Goal: Task Accomplishment & Management: Complete application form

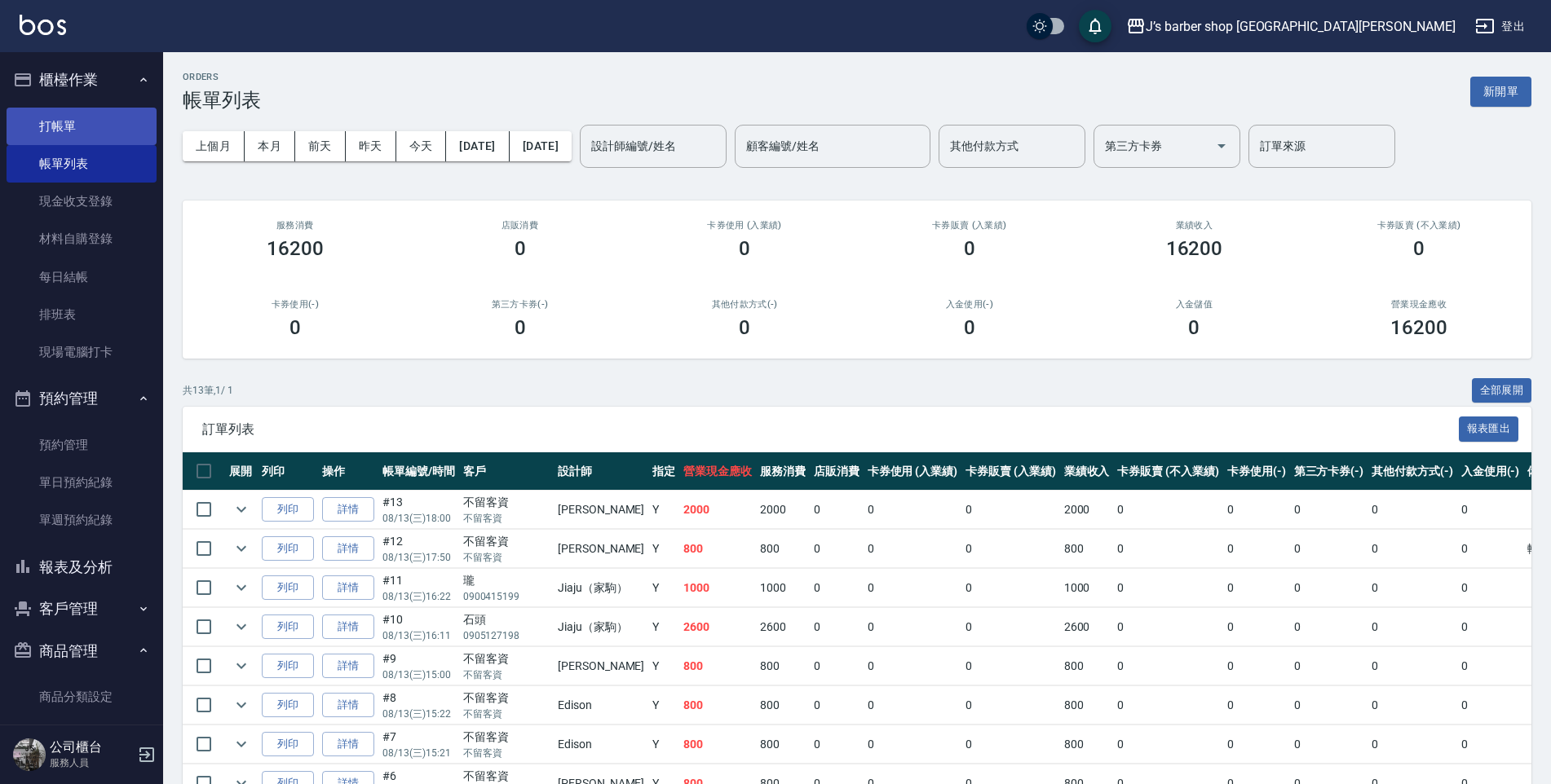
drag, startPoint x: 99, startPoint y: 93, endPoint x: 94, endPoint y: 110, distance: 17.7
click at [95, 99] on button "櫃檯作業" at bounding box center [82, 80] width 150 height 42
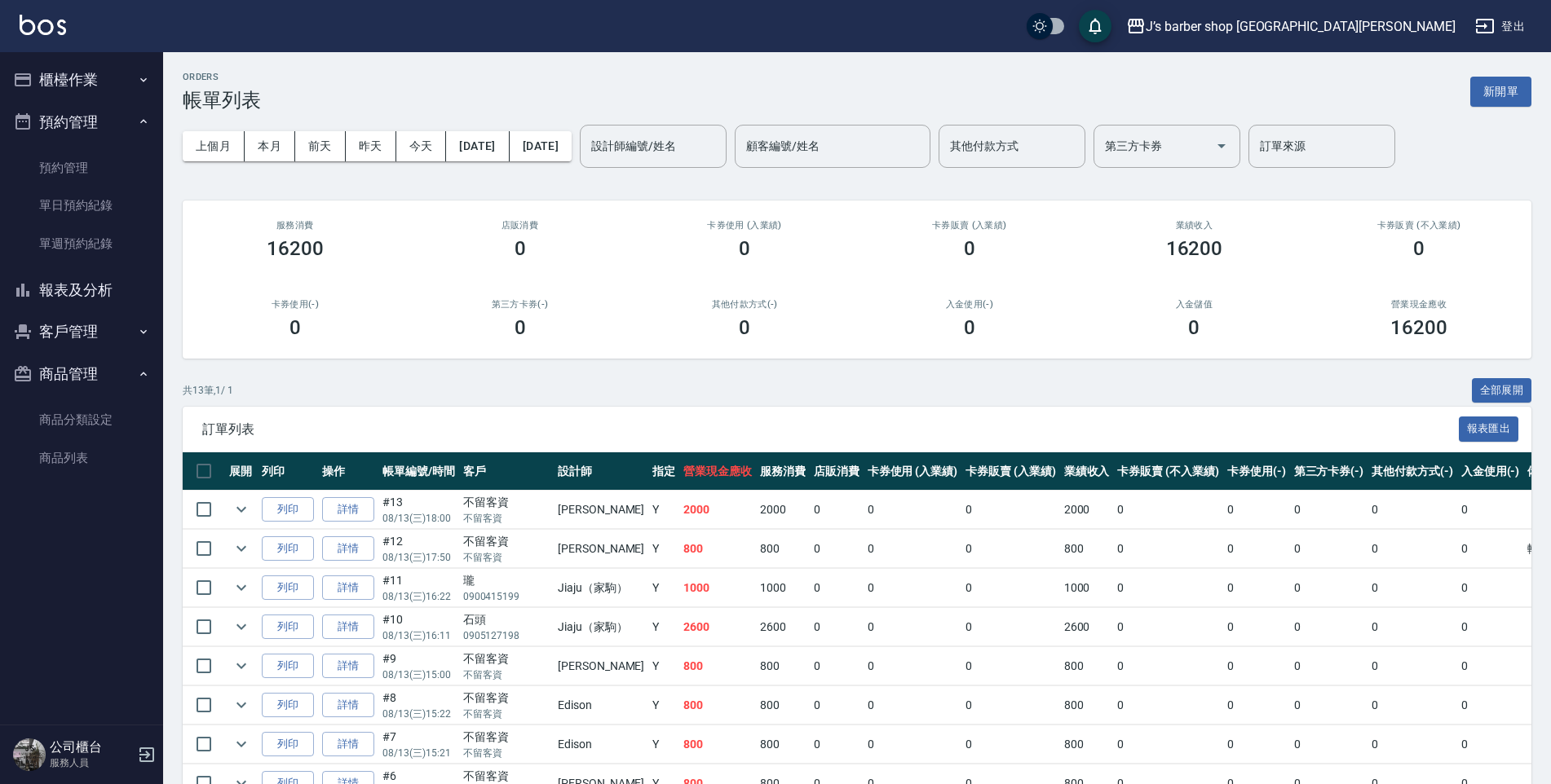
click at [92, 123] on link "打帳單" at bounding box center [82, 126] width 150 height 38
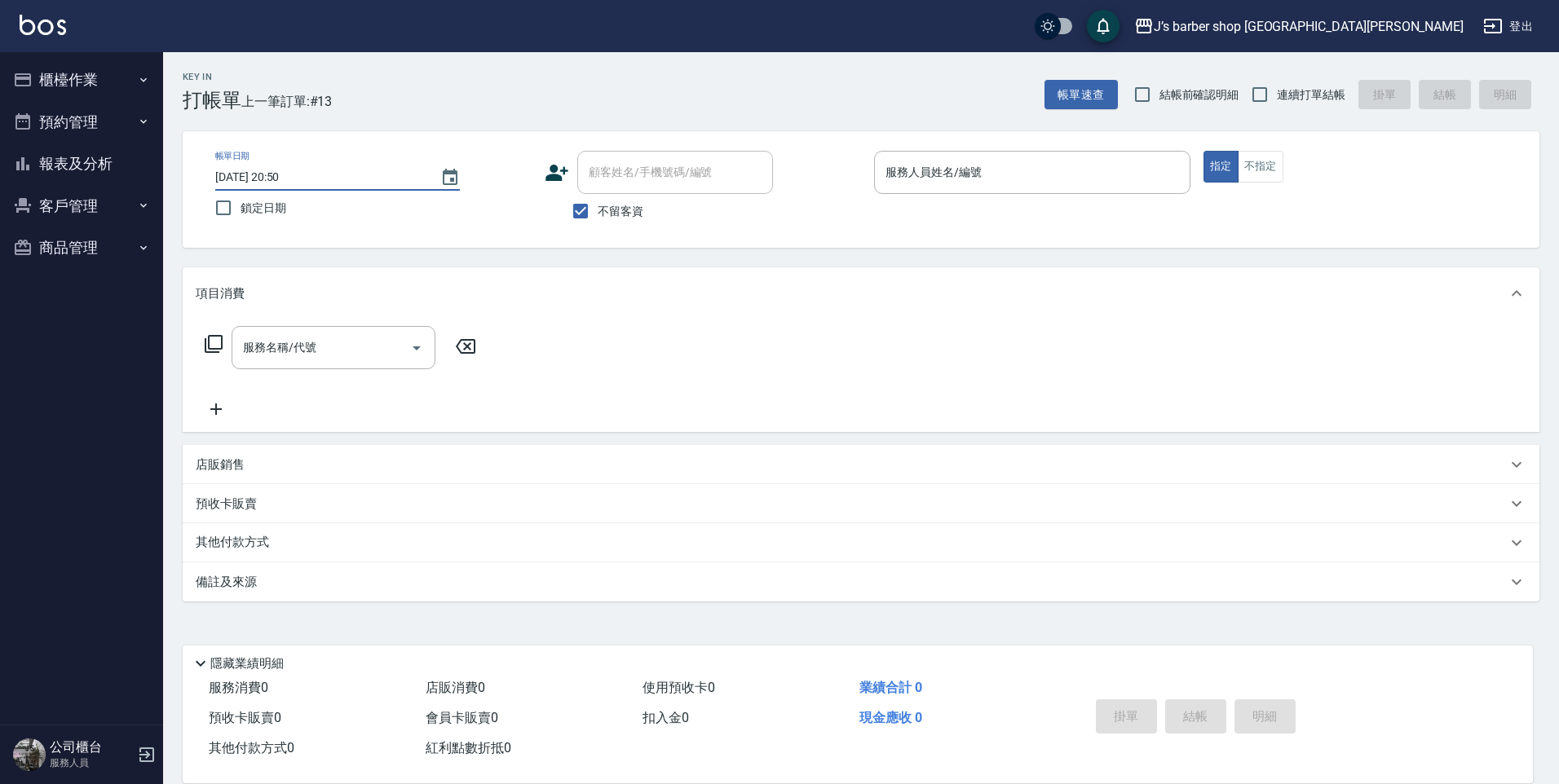
click at [285, 178] on input "[DATE] 20:50" at bounding box center [320, 178] width 209 height 27
type input "[DATE] 01:50"
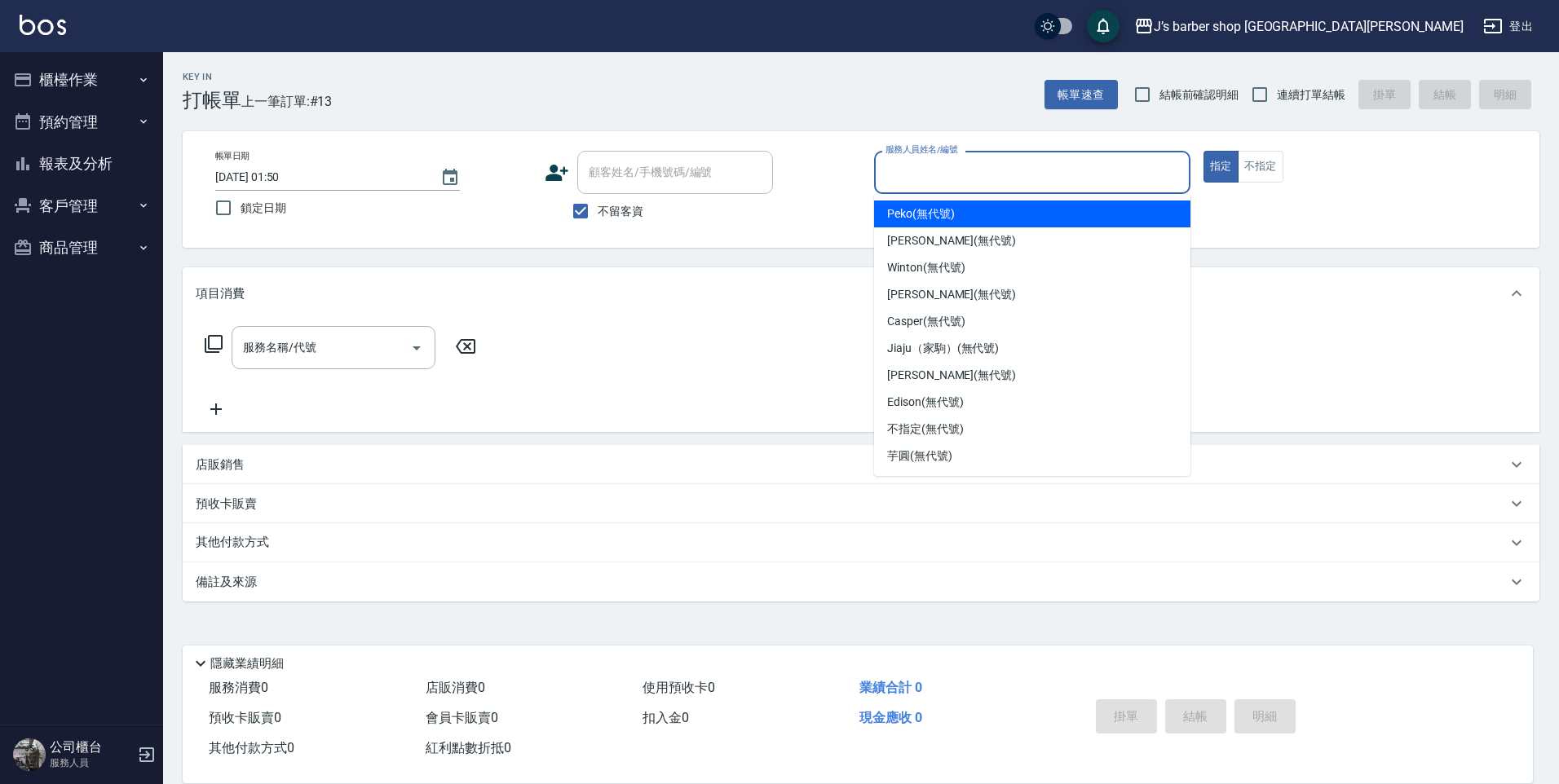
click at [948, 163] on input "服務人員姓名/編號" at bounding box center [1032, 173] width 302 height 29
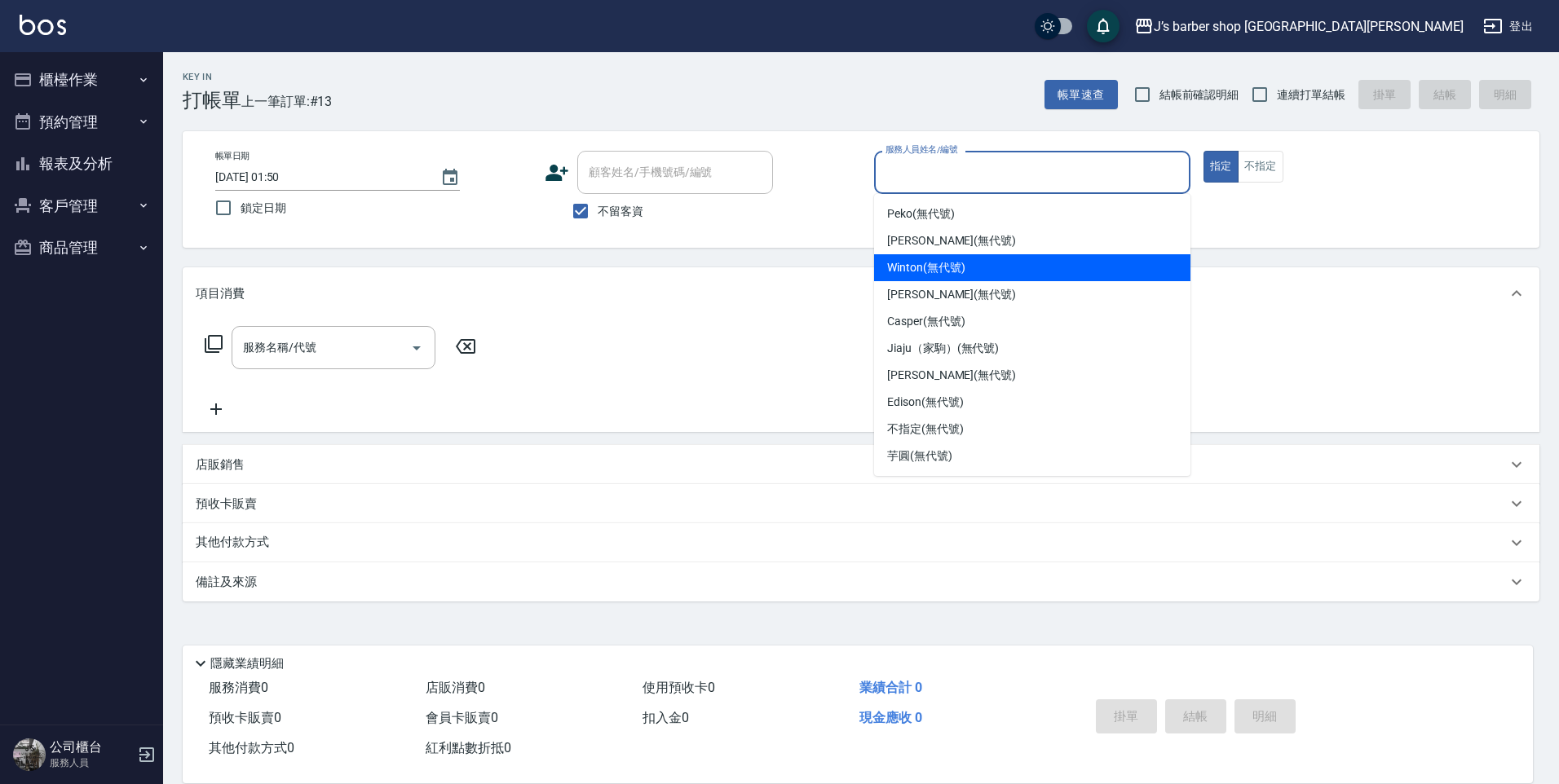
click at [929, 270] on span "Winton (無代號)" at bounding box center [926, 268] width 77 height 17
type input "Winton(無代號)"
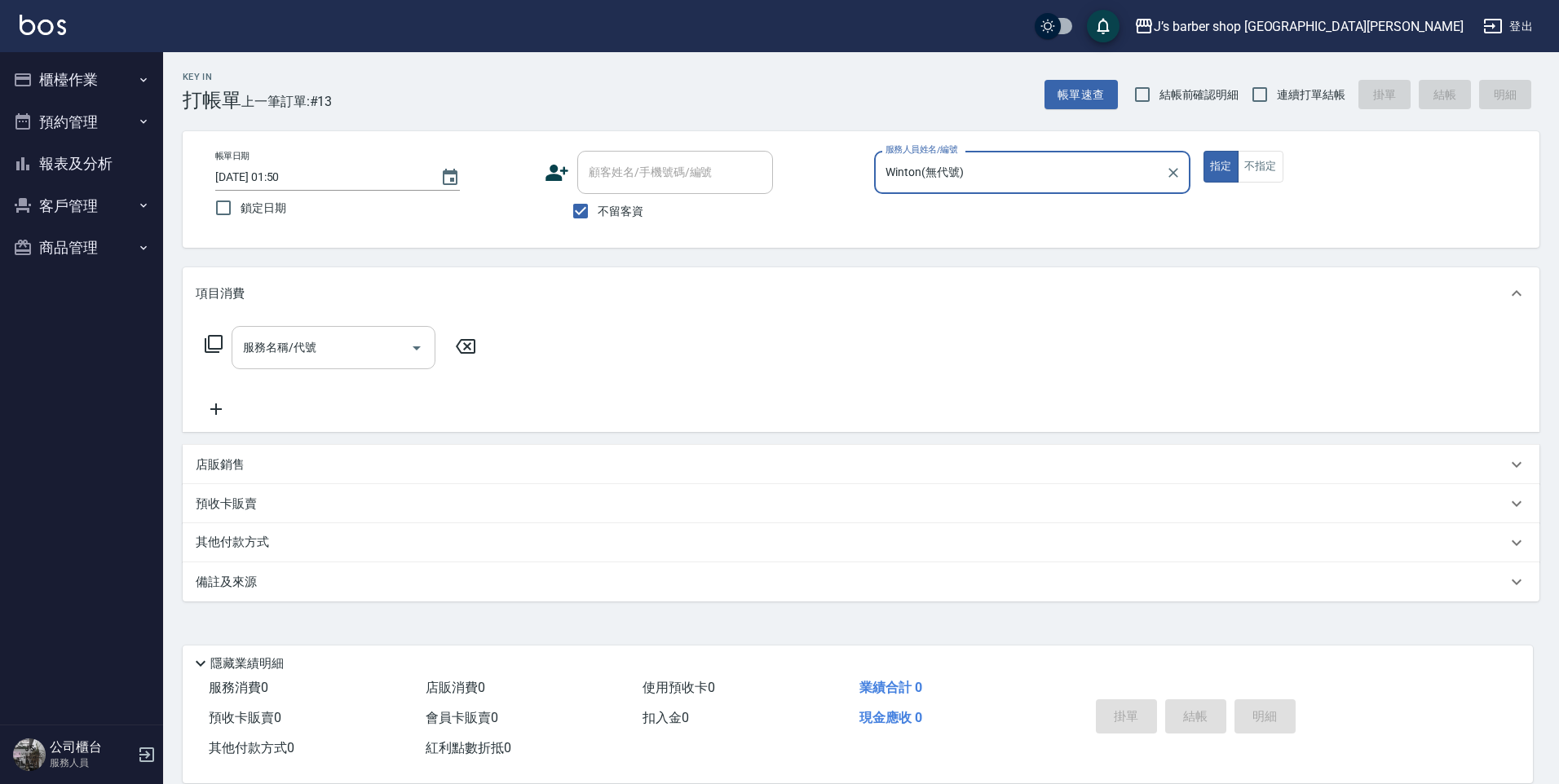
click at [400, 359] on input "服務名稱/代號" at bounding box center [322, 348] width 165 height 29
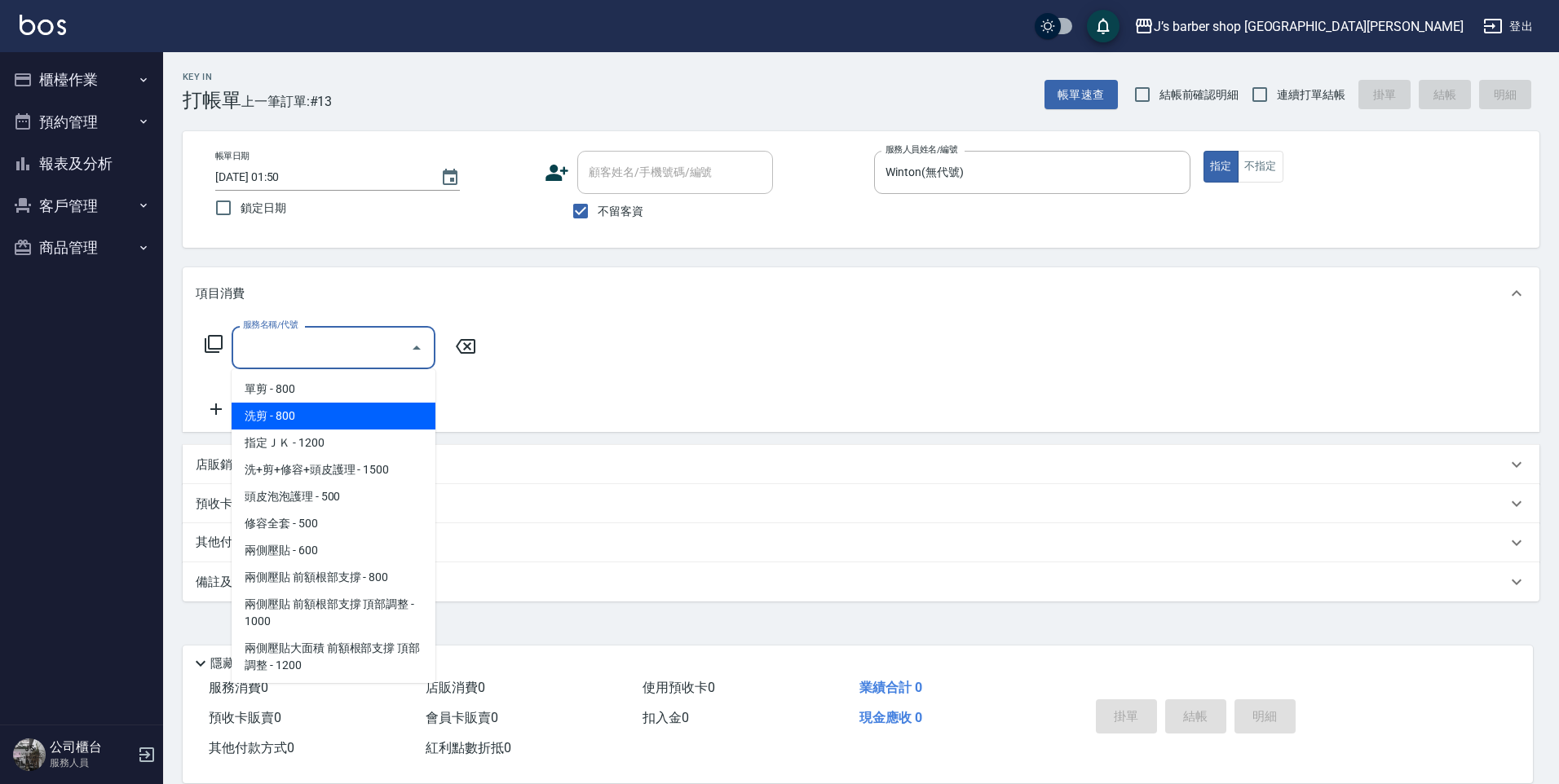
click at [341, 413] on span "洗剪 - 800" at bounding box center [334, 416] width 204 height 27
type input "洗剪(101)"
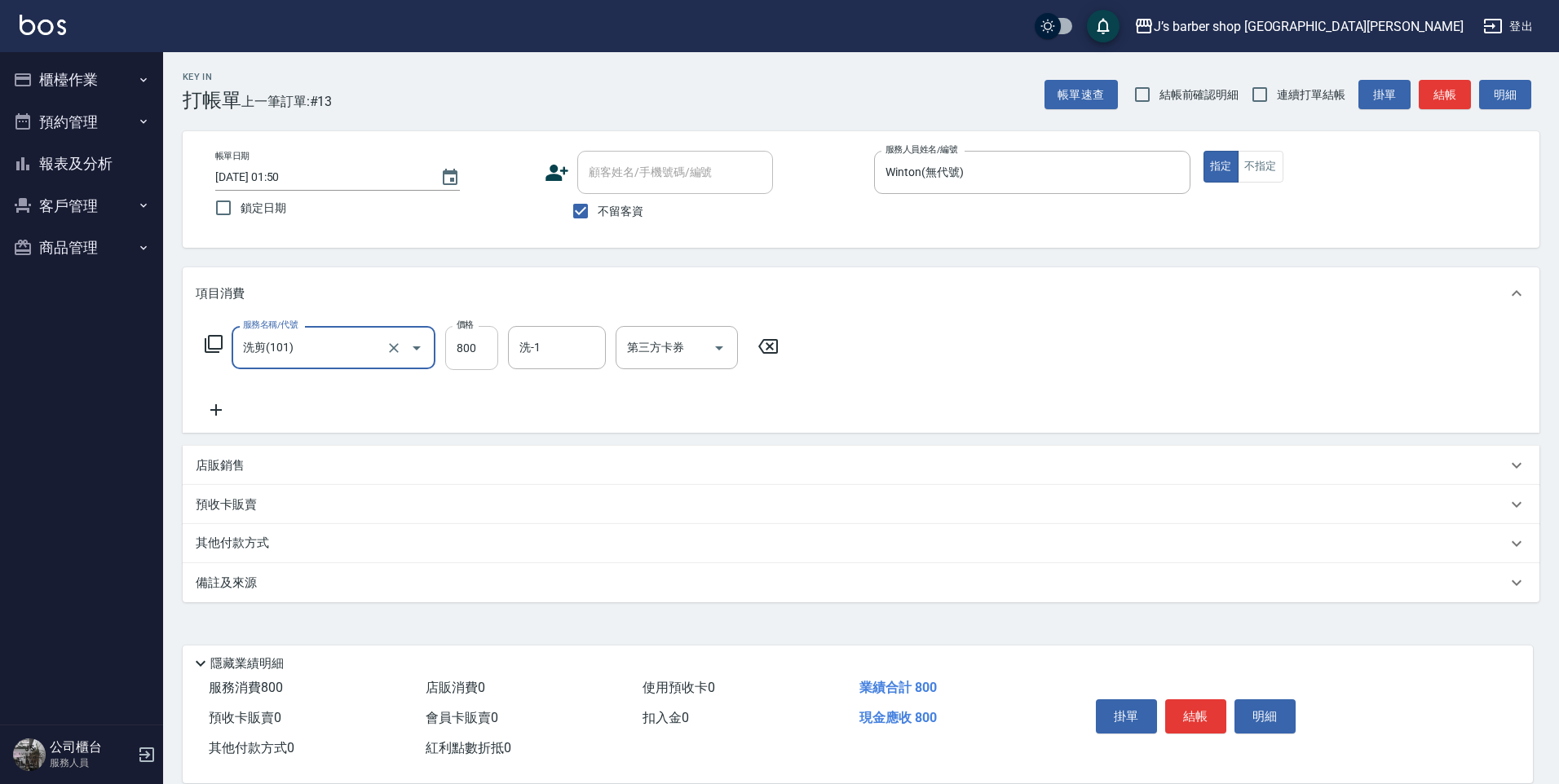
click at [493, 347] on input "800" at bounding box center [472, 348] width 53 height 44
click at [464, 344] on input "11" at bounding box center [472, 348] width 53 height 44
type input "1100"
click at [561, 344] on input "洗-1" at bounding box center [557, 348] width 83 height 29
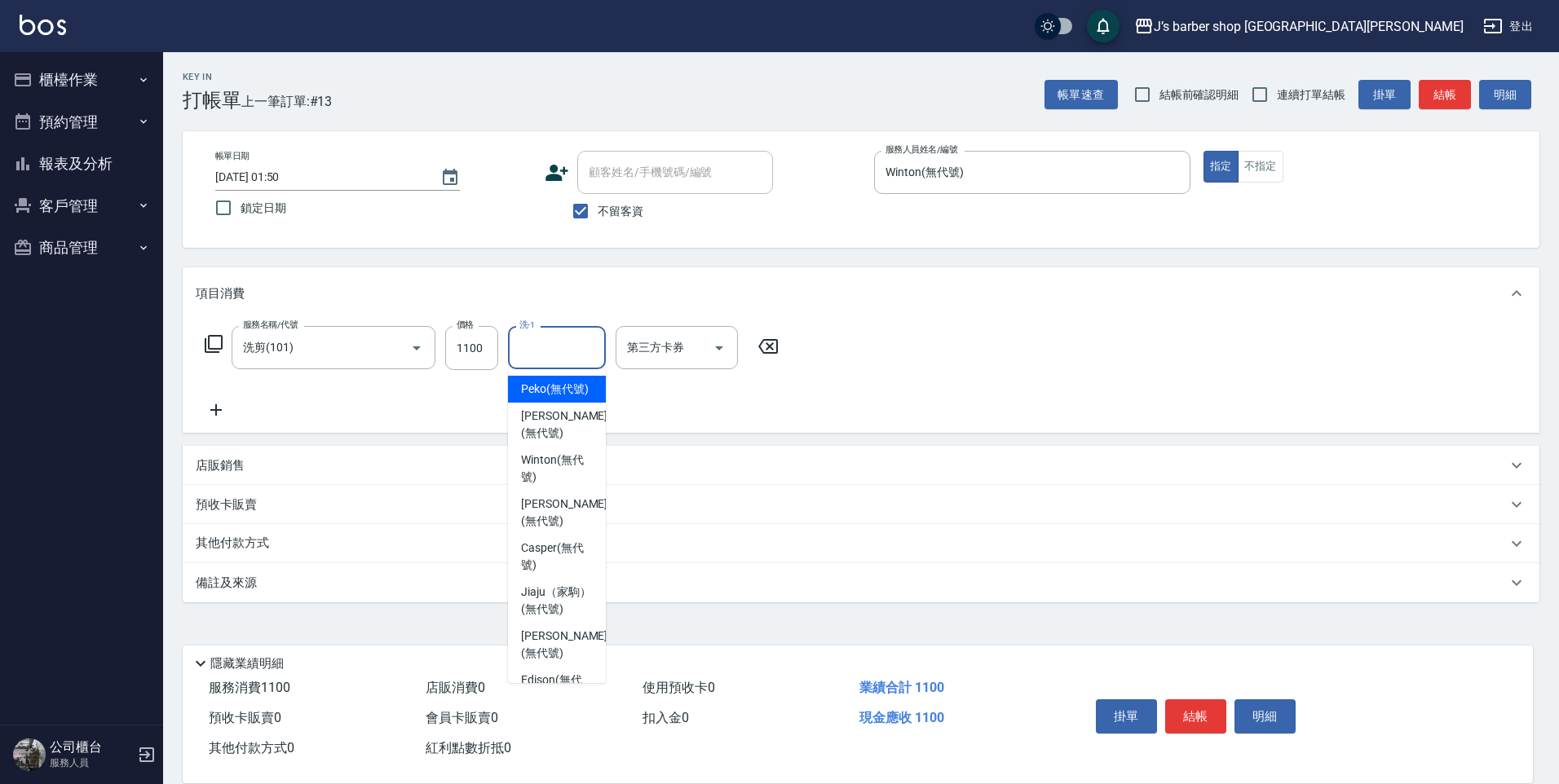
click at [563, 385] on span "Peko (無代號)" at bounding box center [555, 389] width 67 height 17
type input "Peko(無代號)"
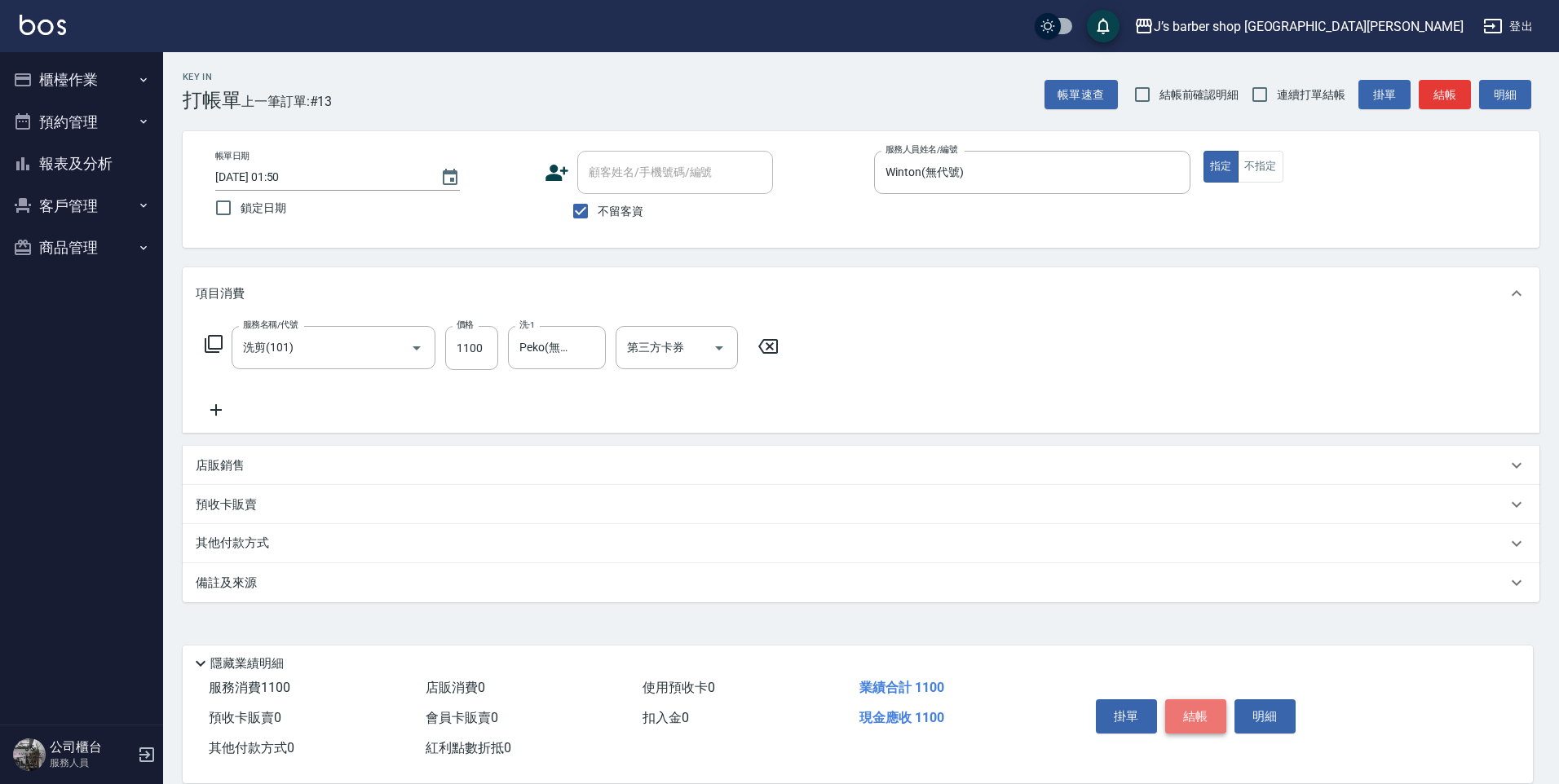
click at [1190, 719] on button "結帳" at bounding box center [1195, 717] width 61 height 35
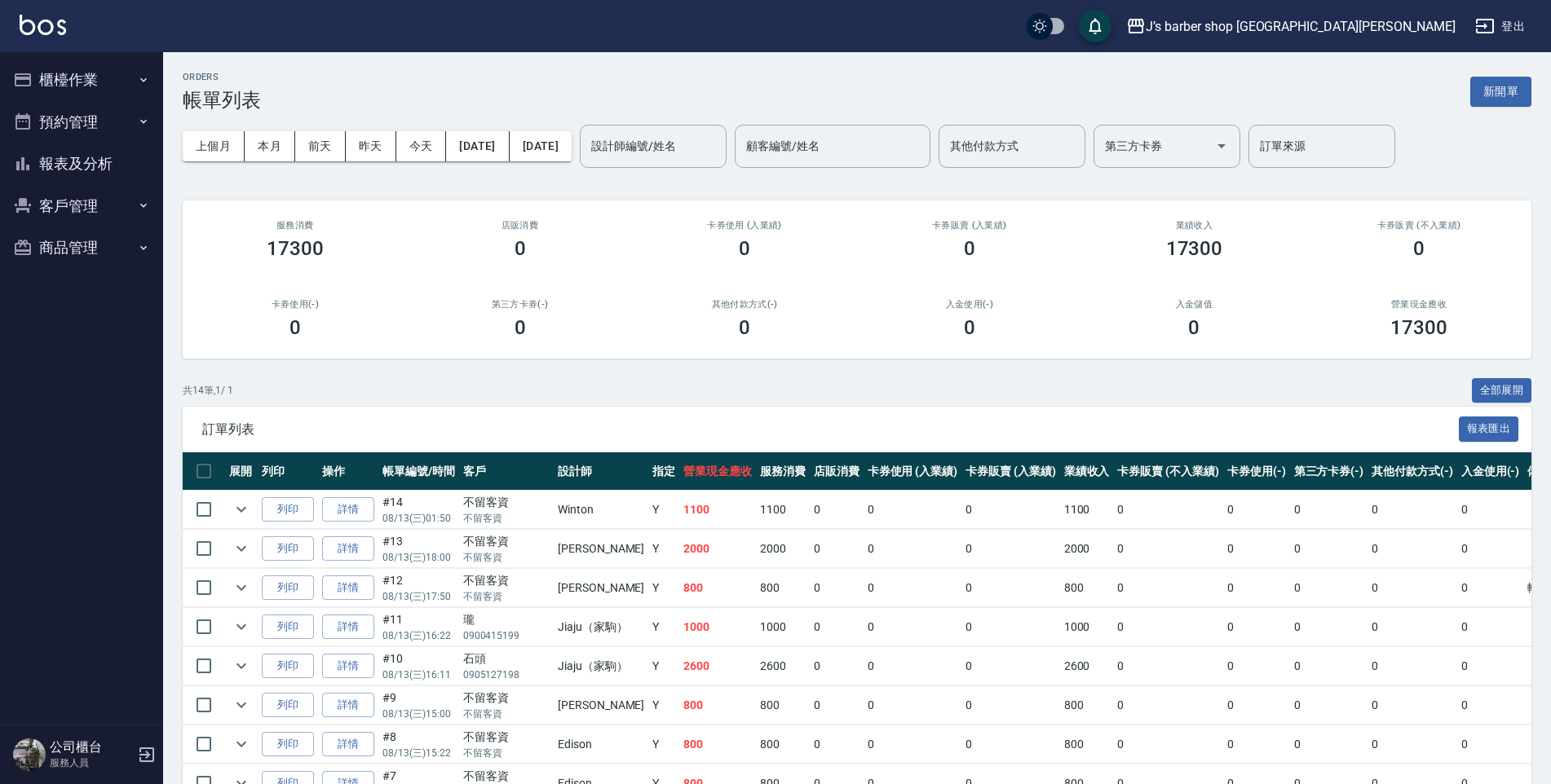
click at [94, 77] on button "櫃檯作業" at bounding box center [82, 80] width 150 height 42
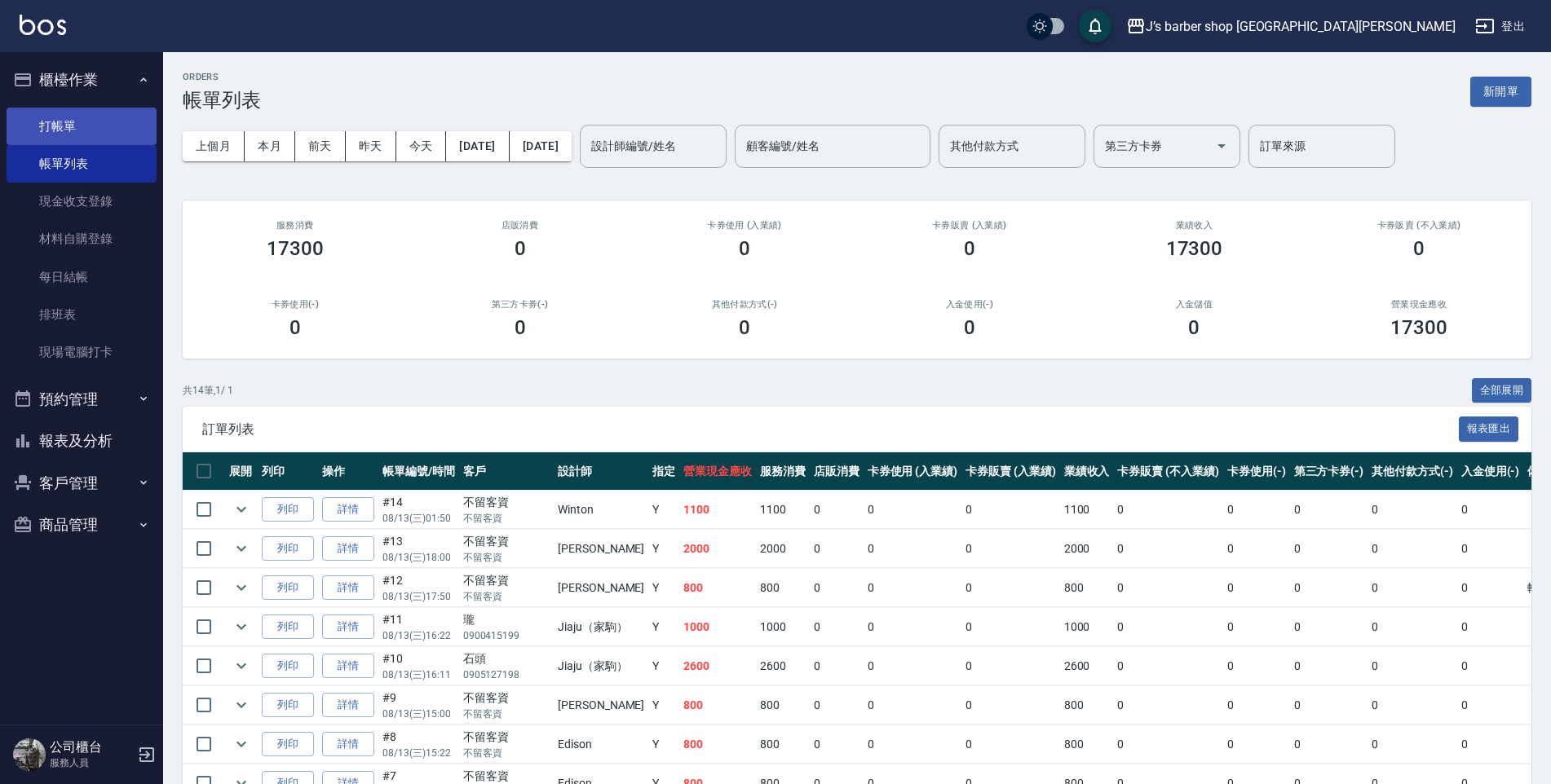
click at [127, 131] on link "打帳單" at bounding box center [82, 126] width 150 height 38
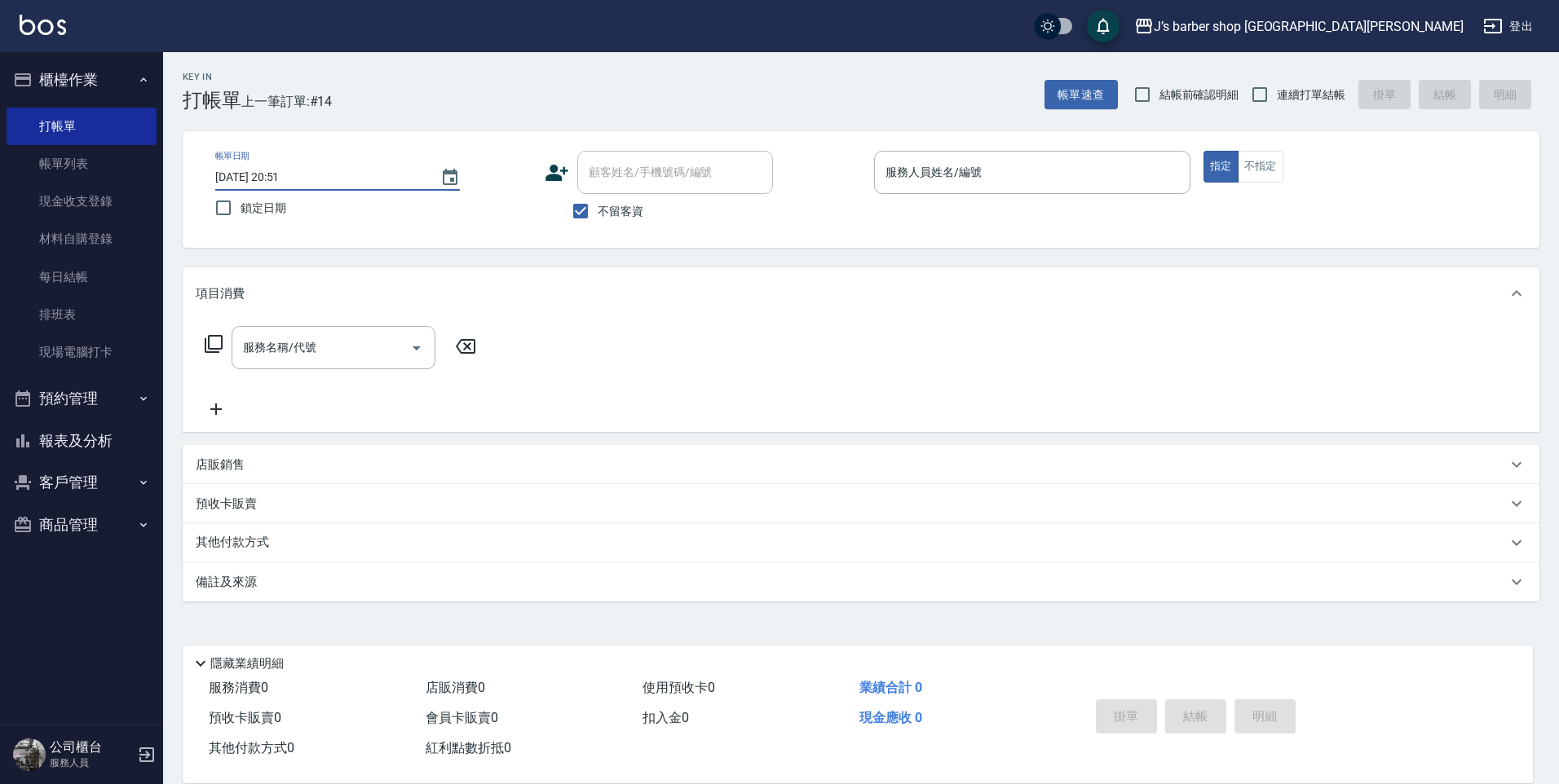
click at [286, 179] on input "[DATE] 20:51" at bounding box center [320, 178] width 209 height 27
type input "[DATE] 02:51"
click at [985, 191] on div "服務人員姓名/編號" at bounding box center [1033, 172] width 317 height 43
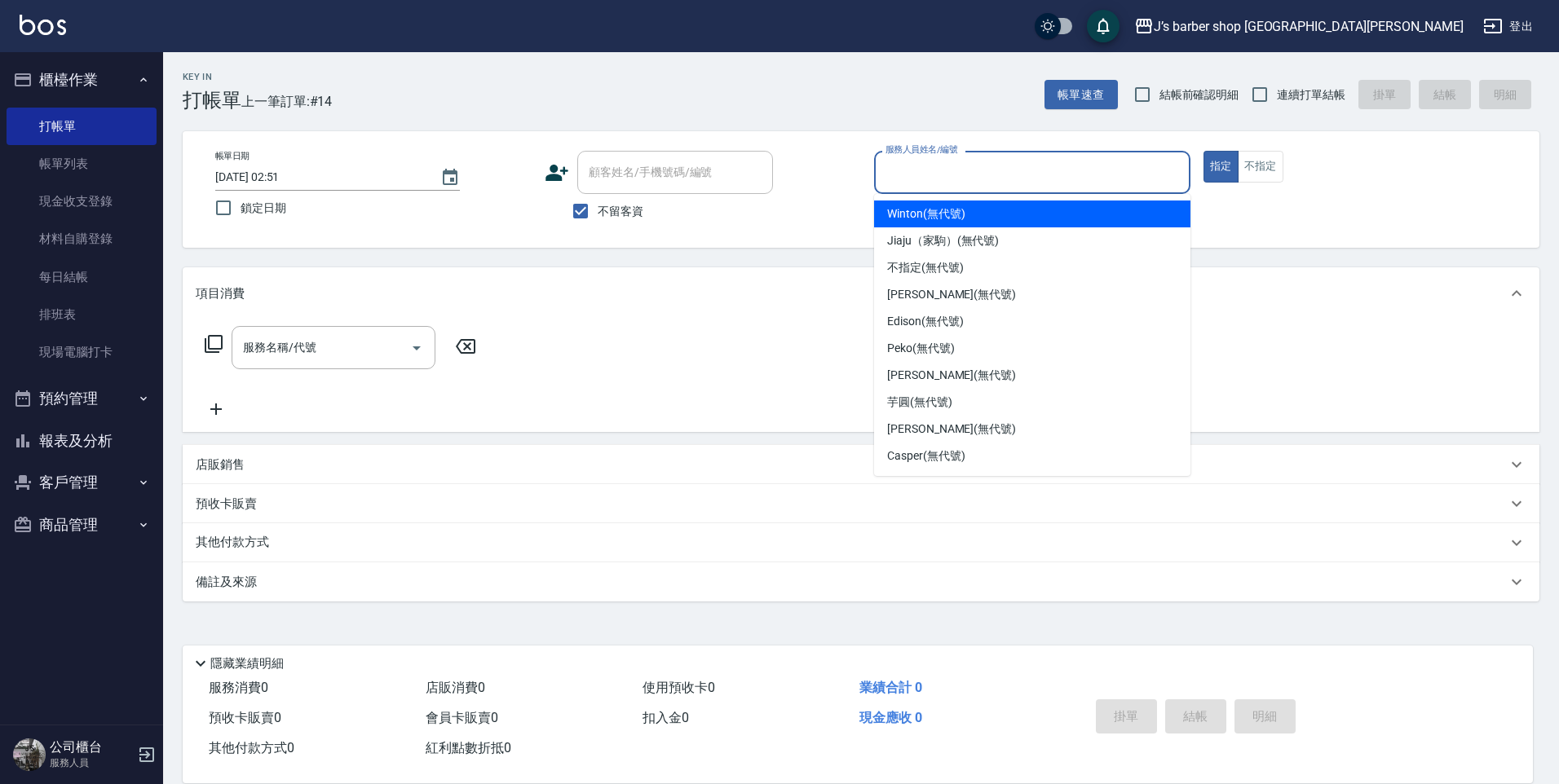
click at [944, 226] on div "Winton (無代號)" at bounding box center [1033, 214] width 317 height 27
type input "Winton(無代號)"
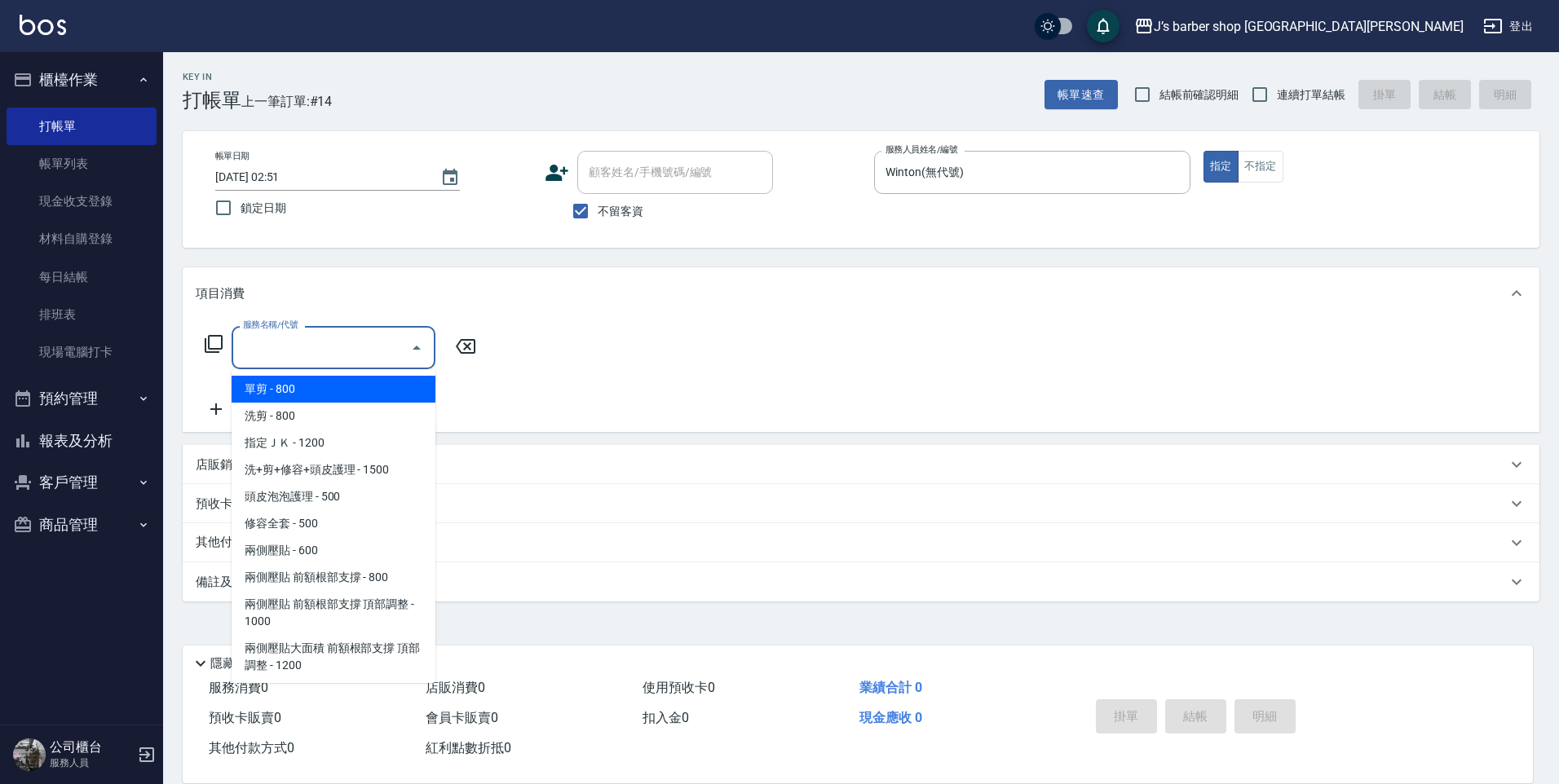
drag, startPoint x: 328, startPoint y: 355, endPoint x: 312, endPoint y: 372, distance: 23.3
click at [331, 347] on input "服務名稱/代號" at bounding box center [322, 348] width 165 height 29
click at [330, 425] on span "洗剪 - 800" at bounding box center [334, 416] width 204 height 27
type input "洗剪(101)"
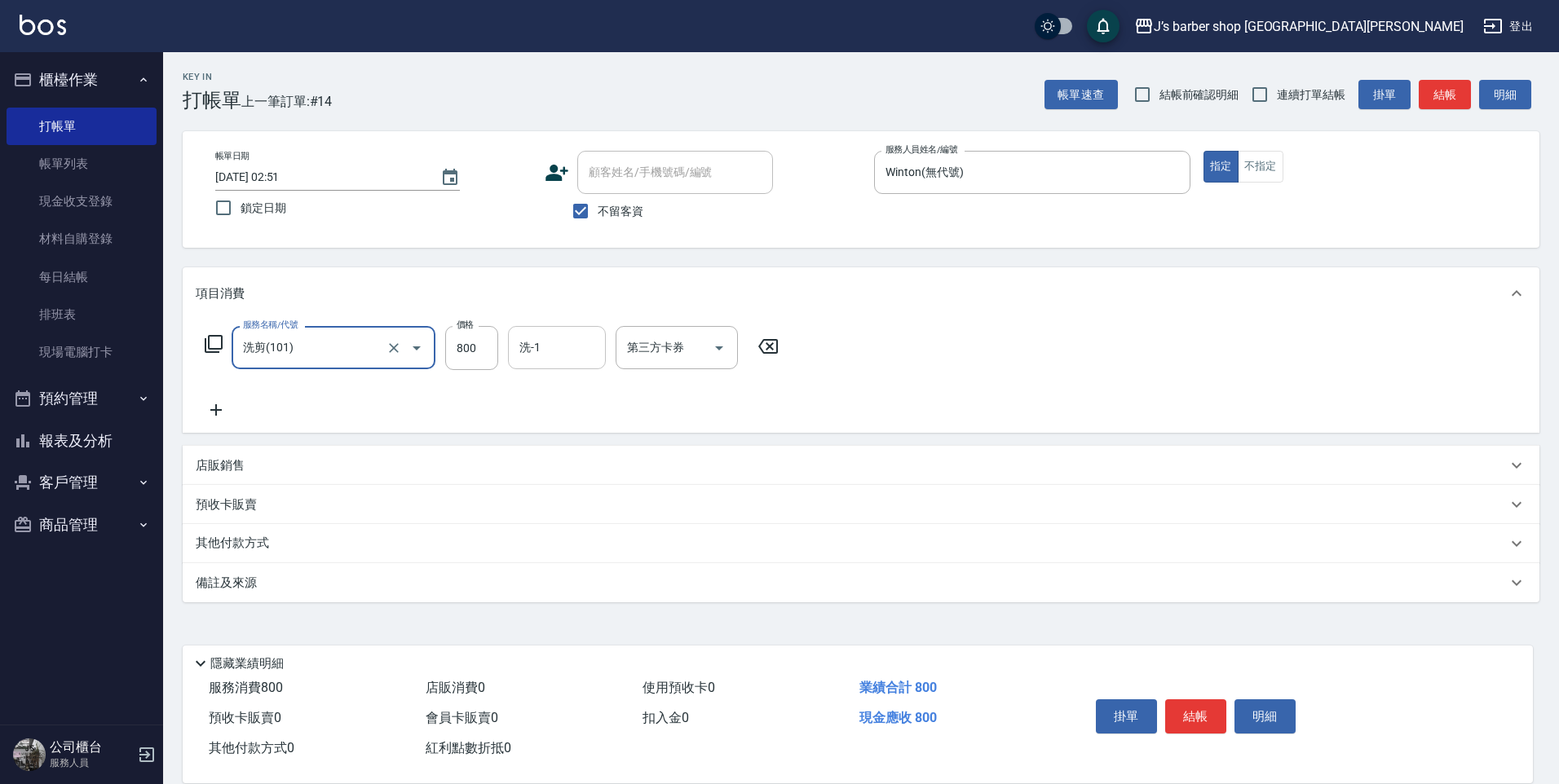
click at [562, 353] on input "洗-1" at bounding box center [557, 348] width 83 height 29
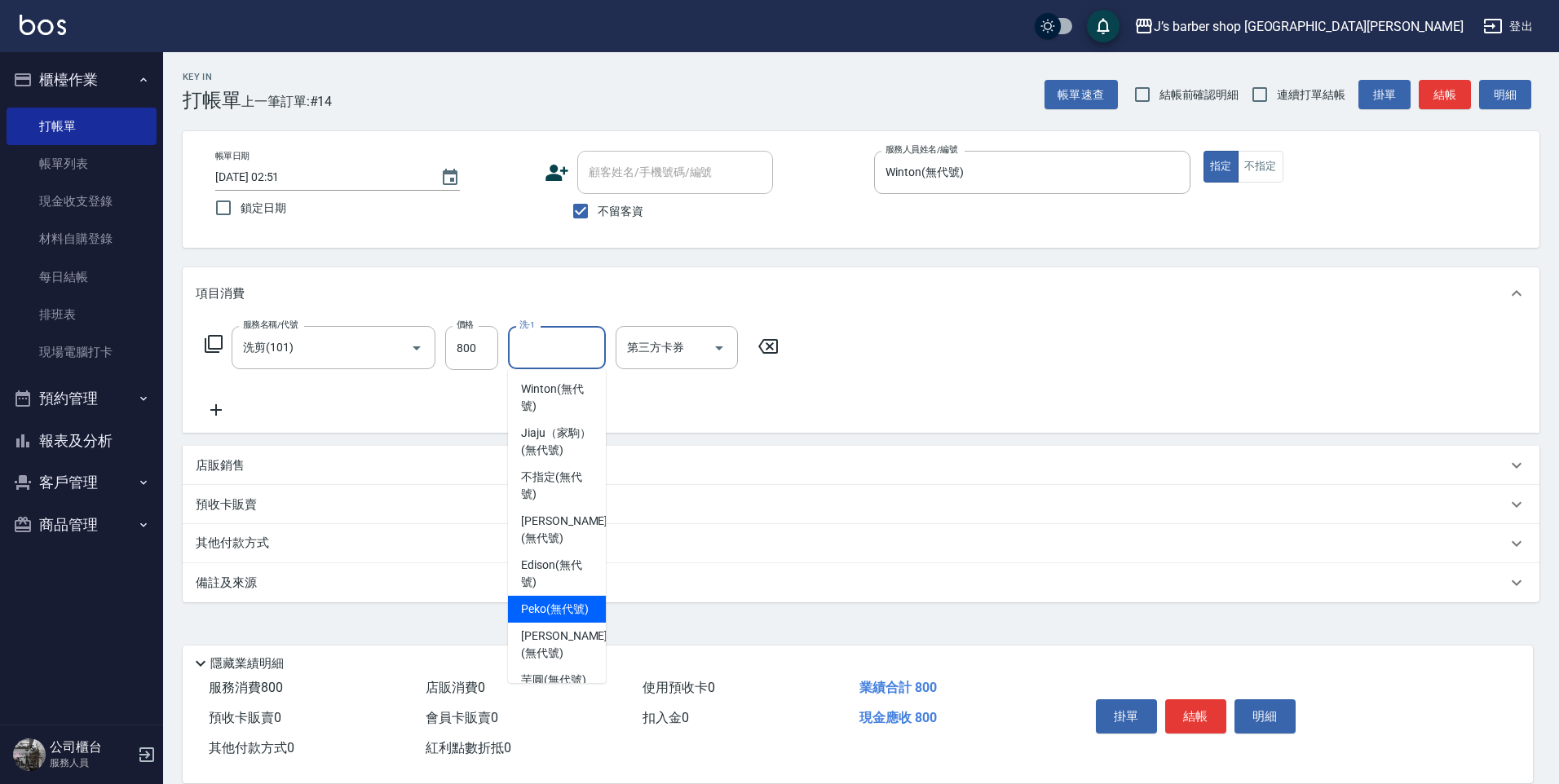
click at [568, 618] on span "Peko (無代號)" at bounding box center [555, 609] width 67 height 17
type input "Peko(無代號)"
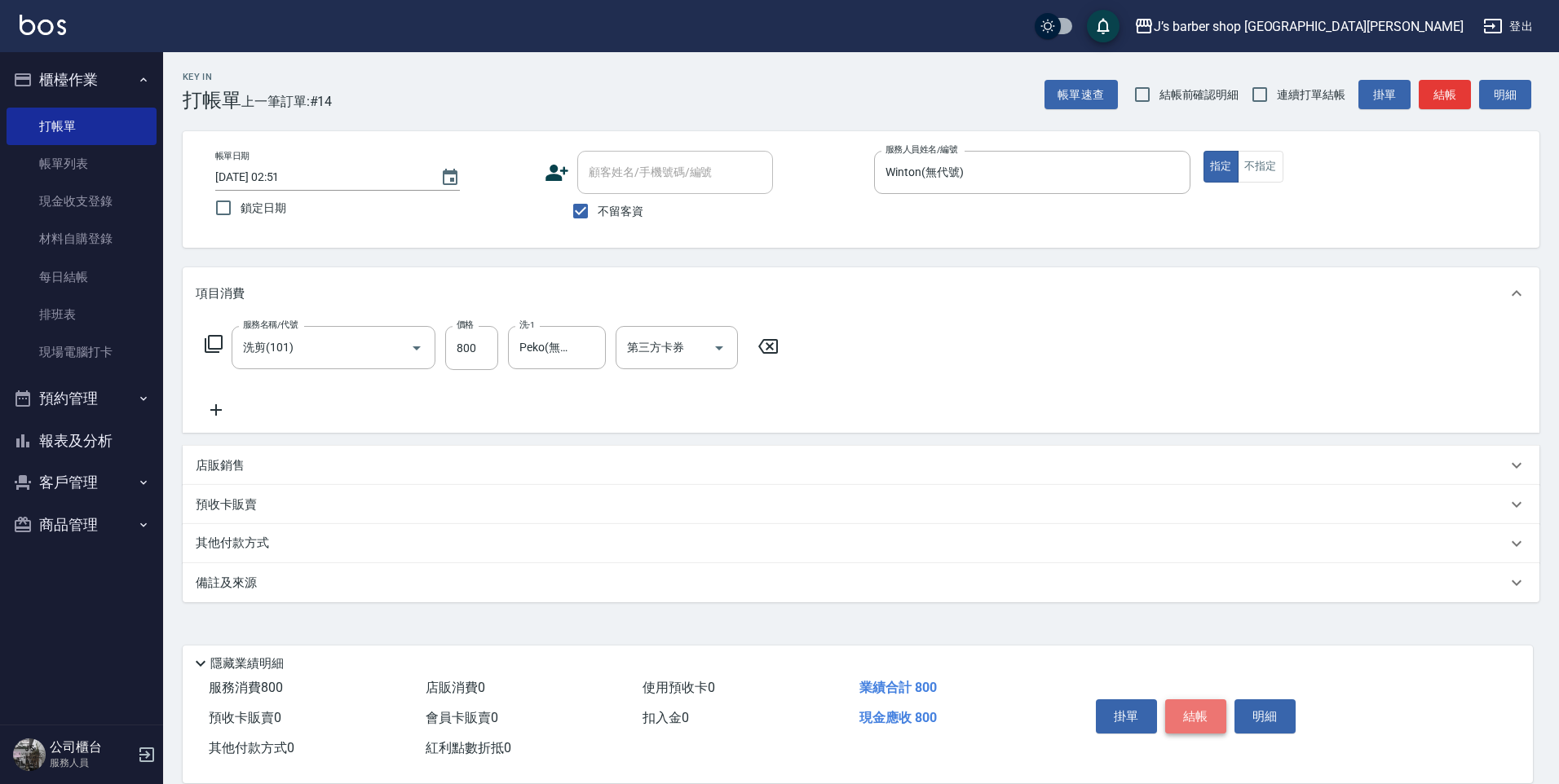
click at [1204, 710] on button "結帳" at bounding box center [1195, 717] width 61 height 35
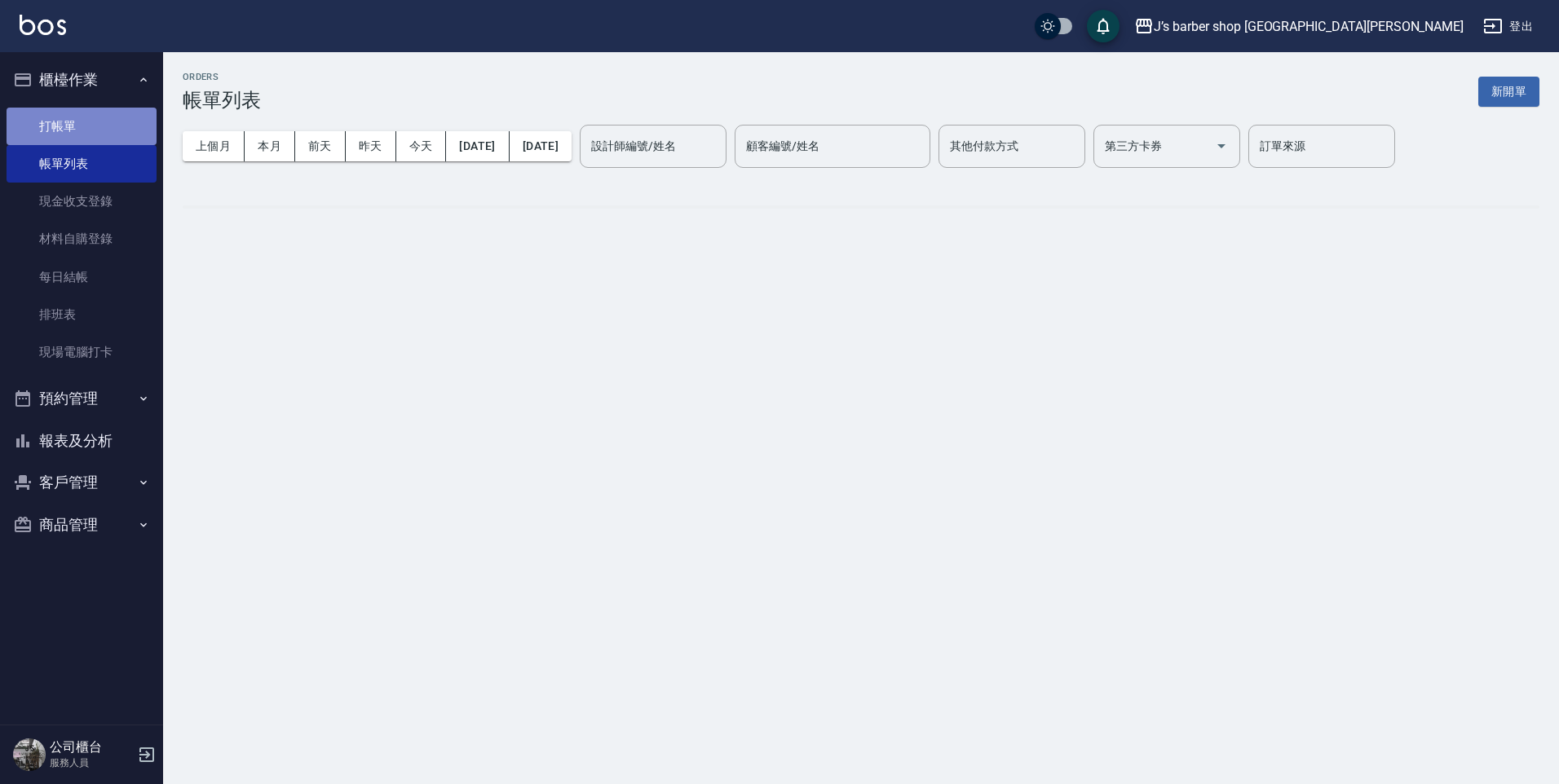
click at [69, 115] on link "打帳單" at bounding box center [82, 126] width 150 height 38
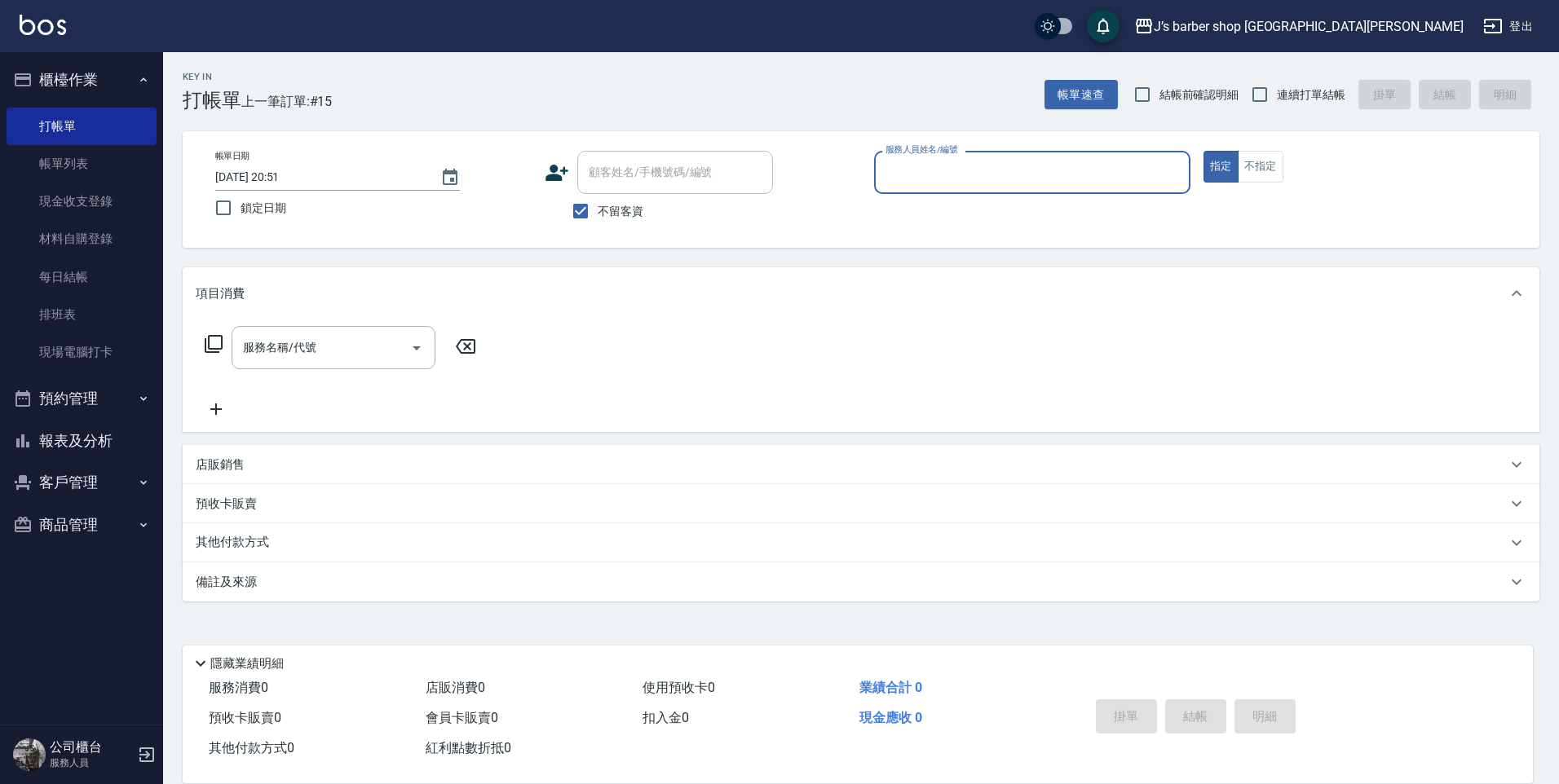
click at [288, 178] on input "[DATE] 20:51" at bounding box center [320, 178] width 209 height 27
type input "[DATE] 03:51"
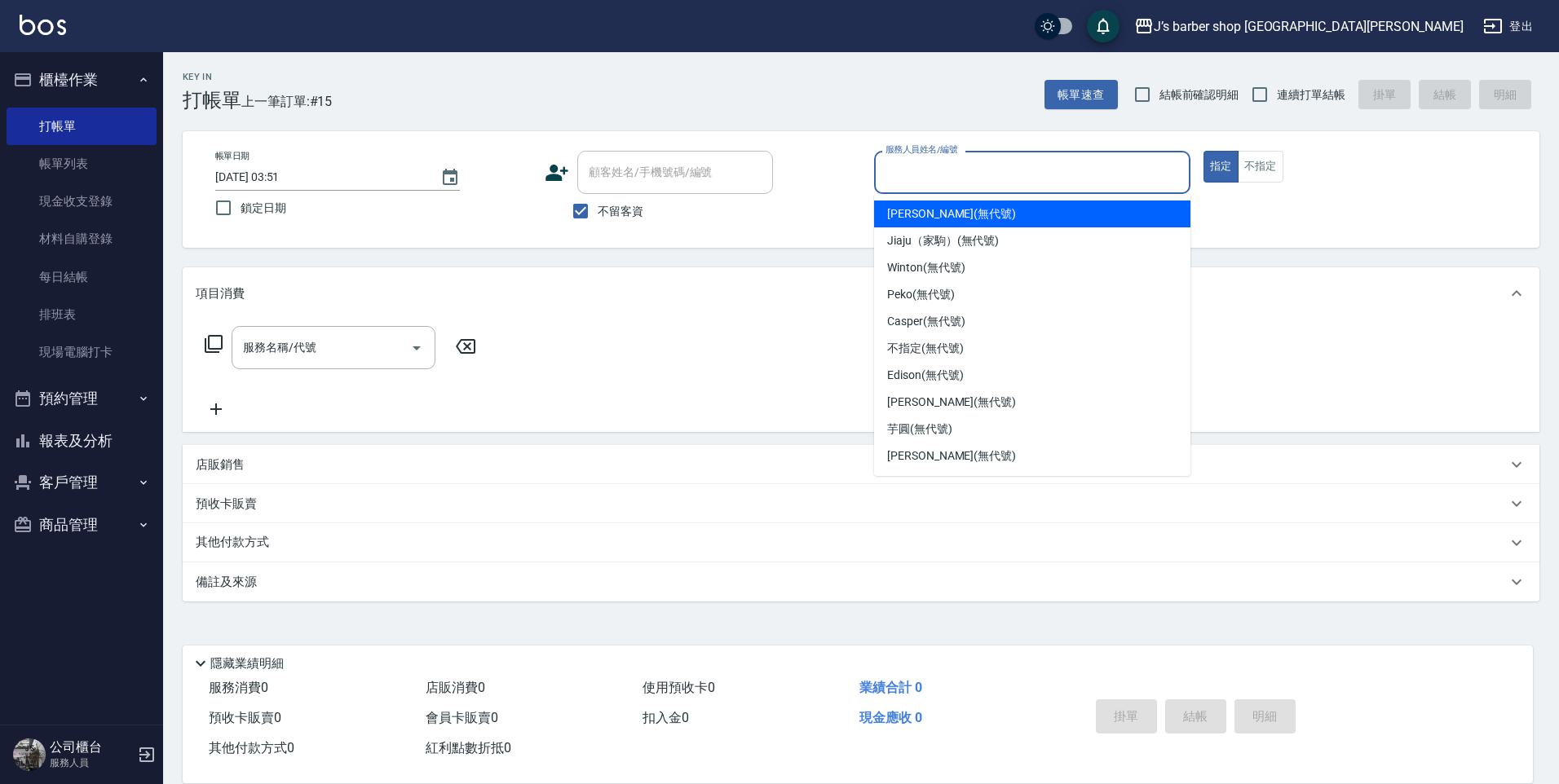
click at [930, 173] on input "服務人員姓名/編號" at bounding box center [1032, 173] width 302 height 29
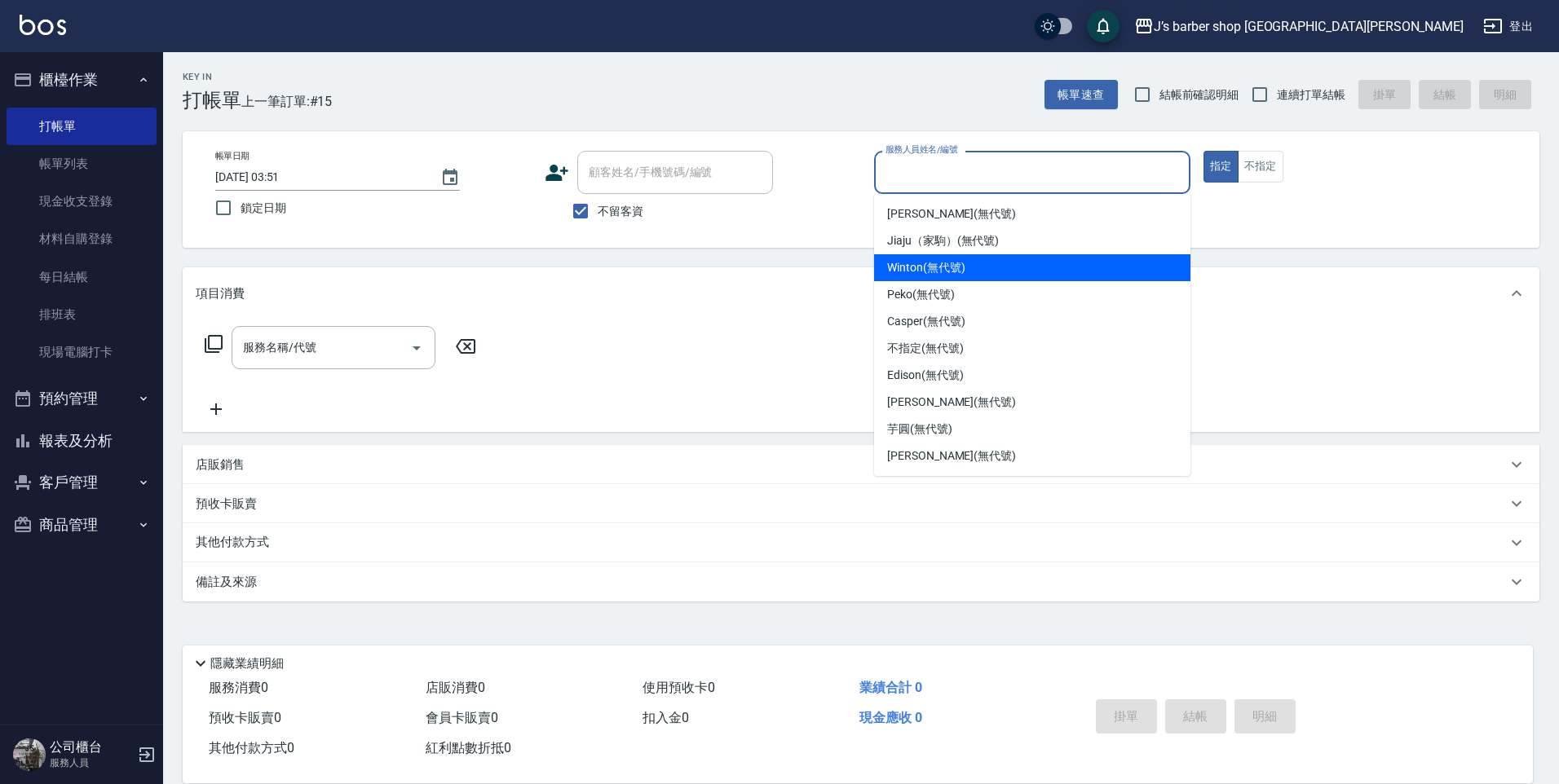
click at [920, 271] on span "Winton (無代號)" at bounding box center [926, 268] width 77 height 17
type input "Winton(無代號)"
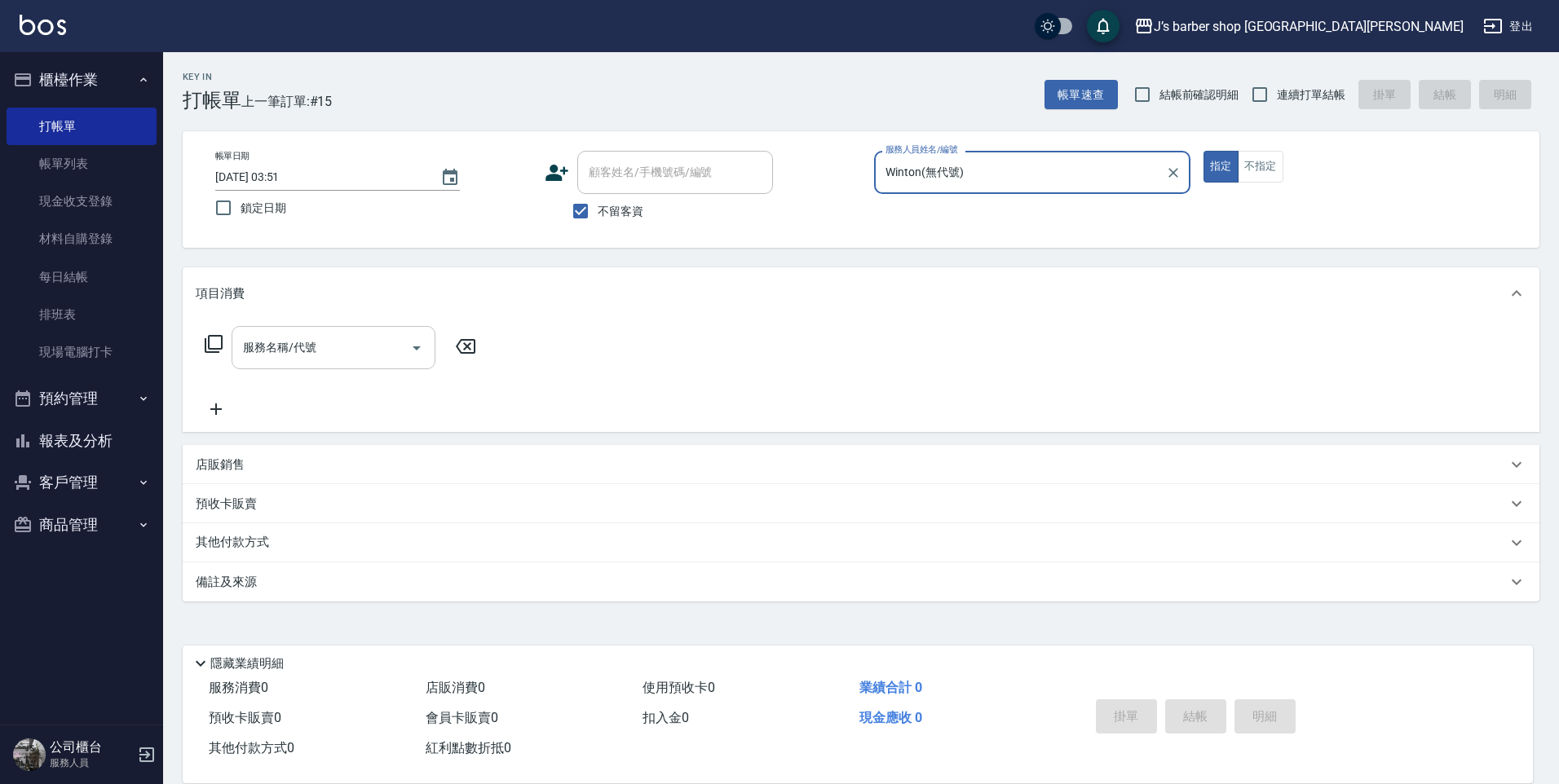
click at [300, 355] on input "服務名稱/代號" at bounding box center [322, 348] width 165 height 29
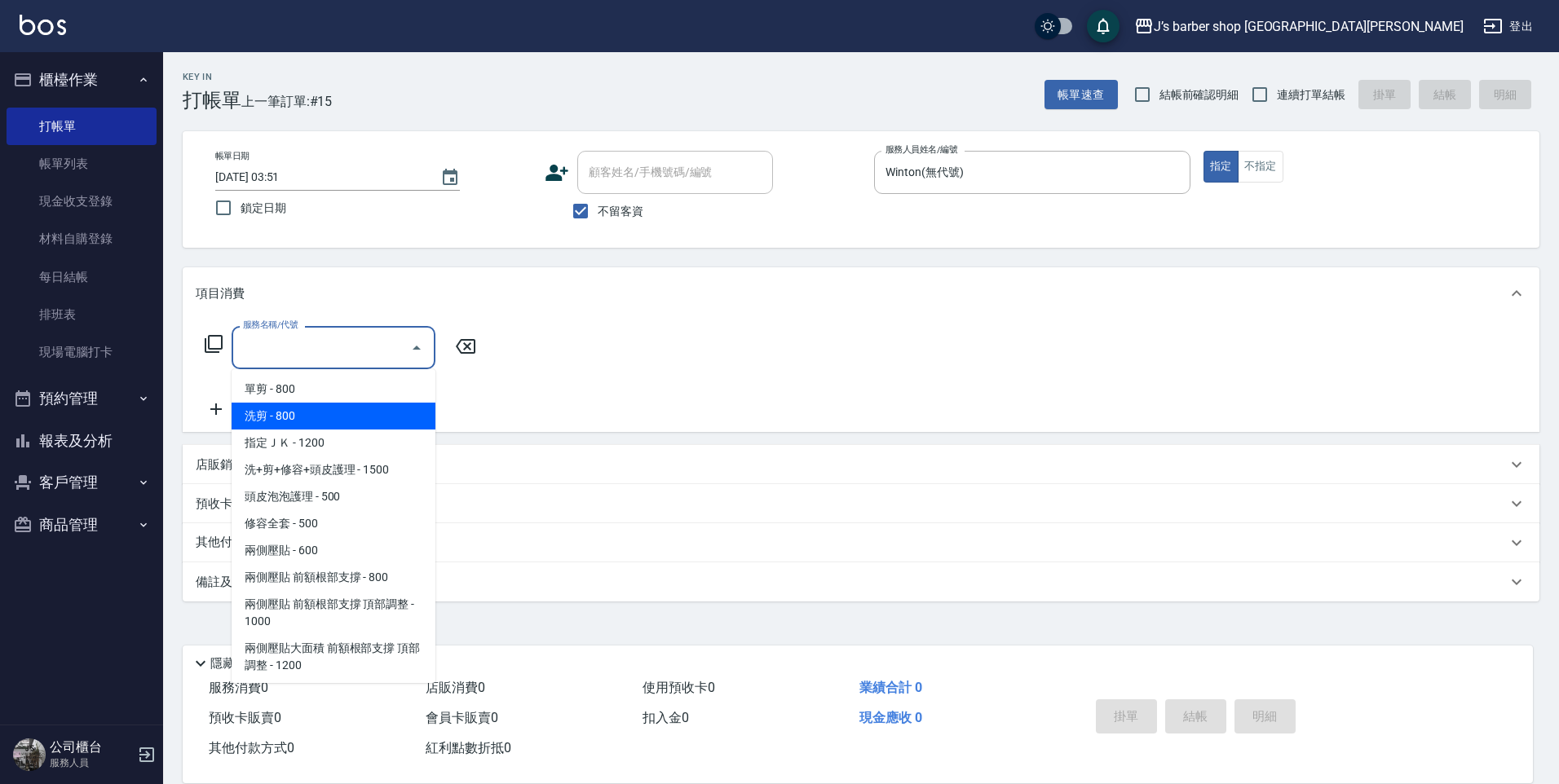
click at [298, 421] on span "洗剪 - 800" at bounding box center [334, 416] width 204 height 27
type input "洗剪(101)"
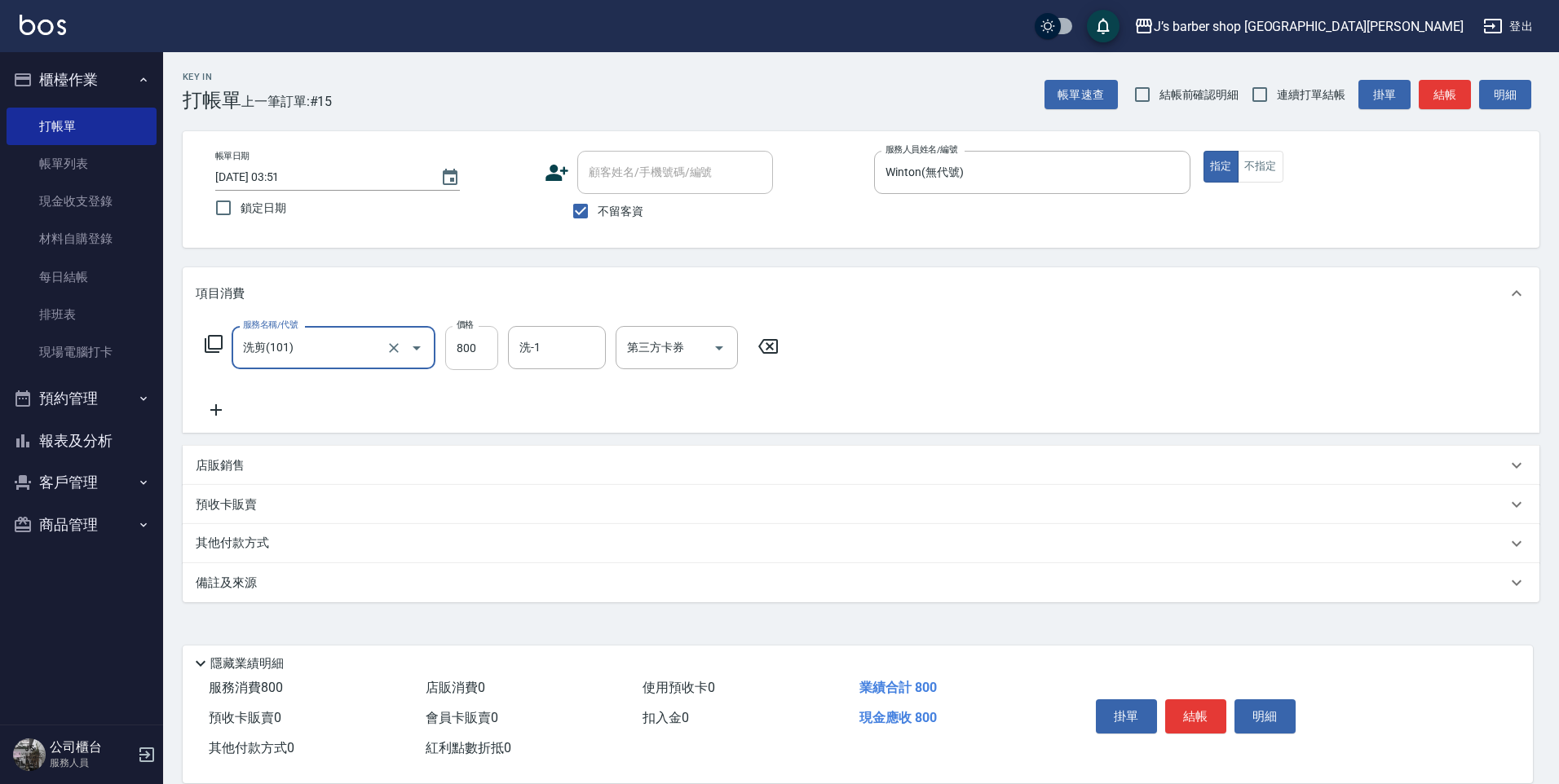
click at [480, 364] on input "800" at bounding box center [472, 348] width 53 height 44
type input "700"
click at [558, 364] on div "洗-1" at bounding box center [557, 347] width 98 height 43
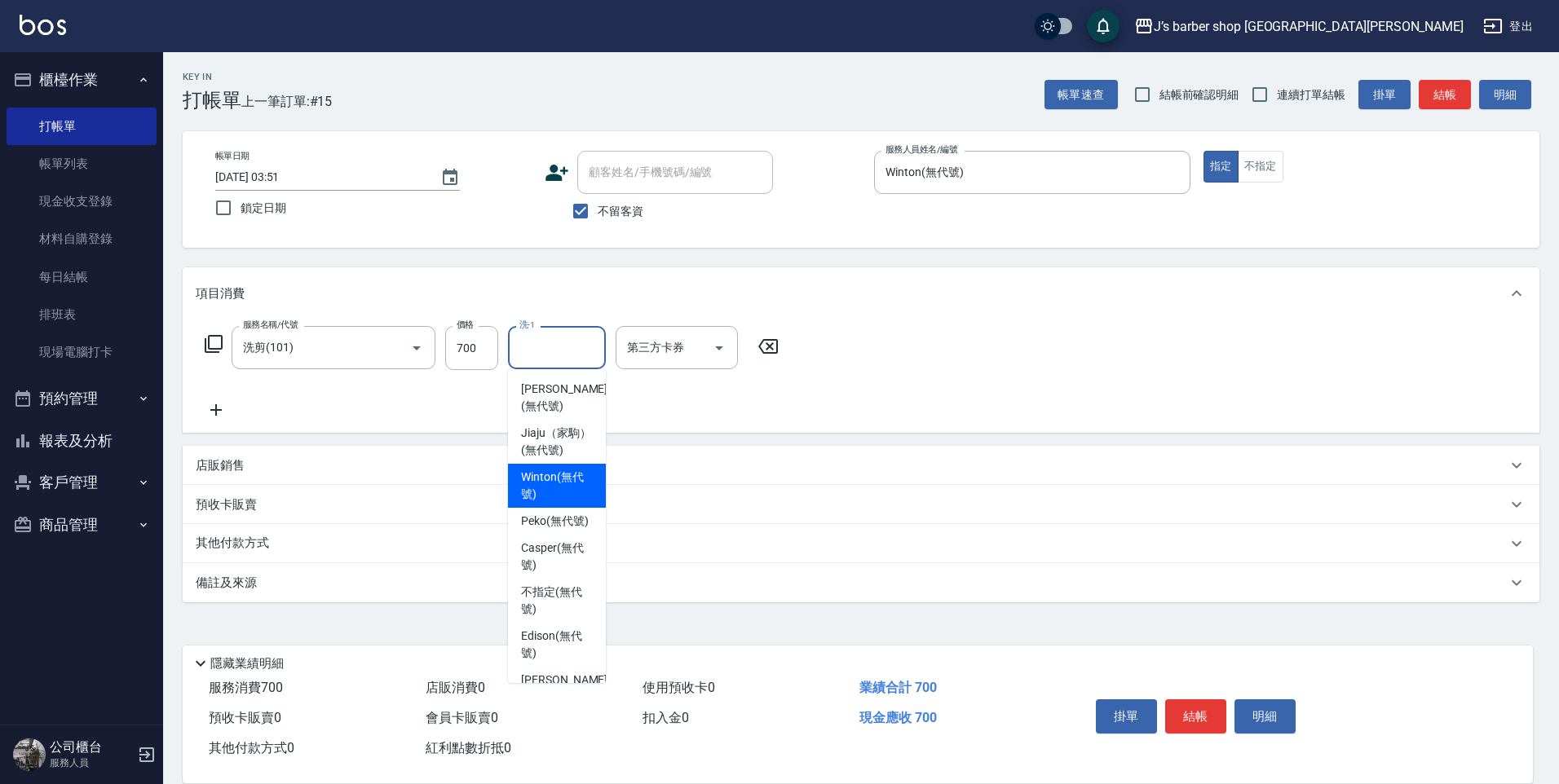
click at [553, 503] on span "Winton (無代號)" at bounding box center [557, 486] width 72 height 35
type input "Winton(無代號)"
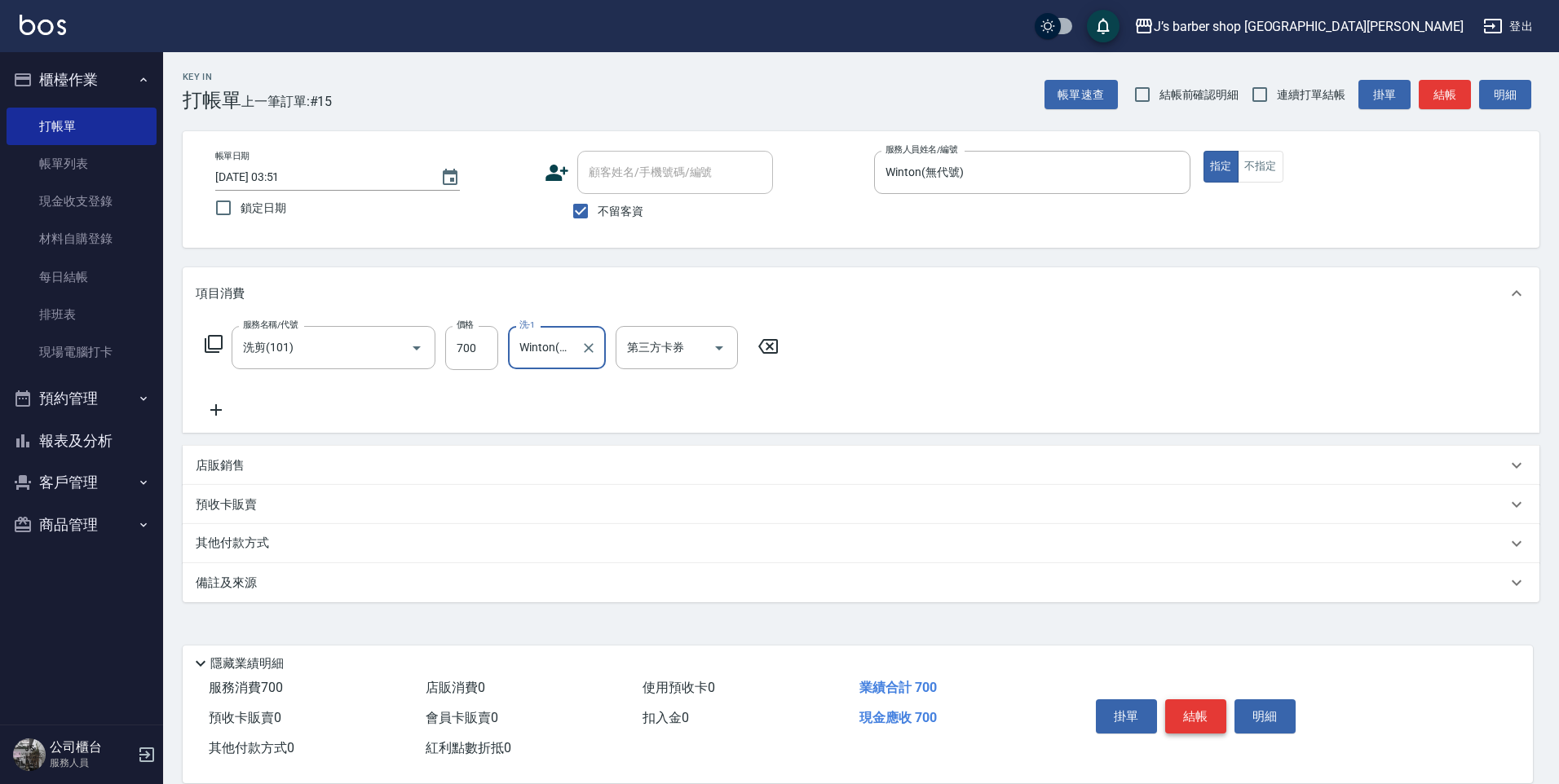
click at [1188, 707] on button "結帳" at bounding box center [1195, 717] width 61 height 35
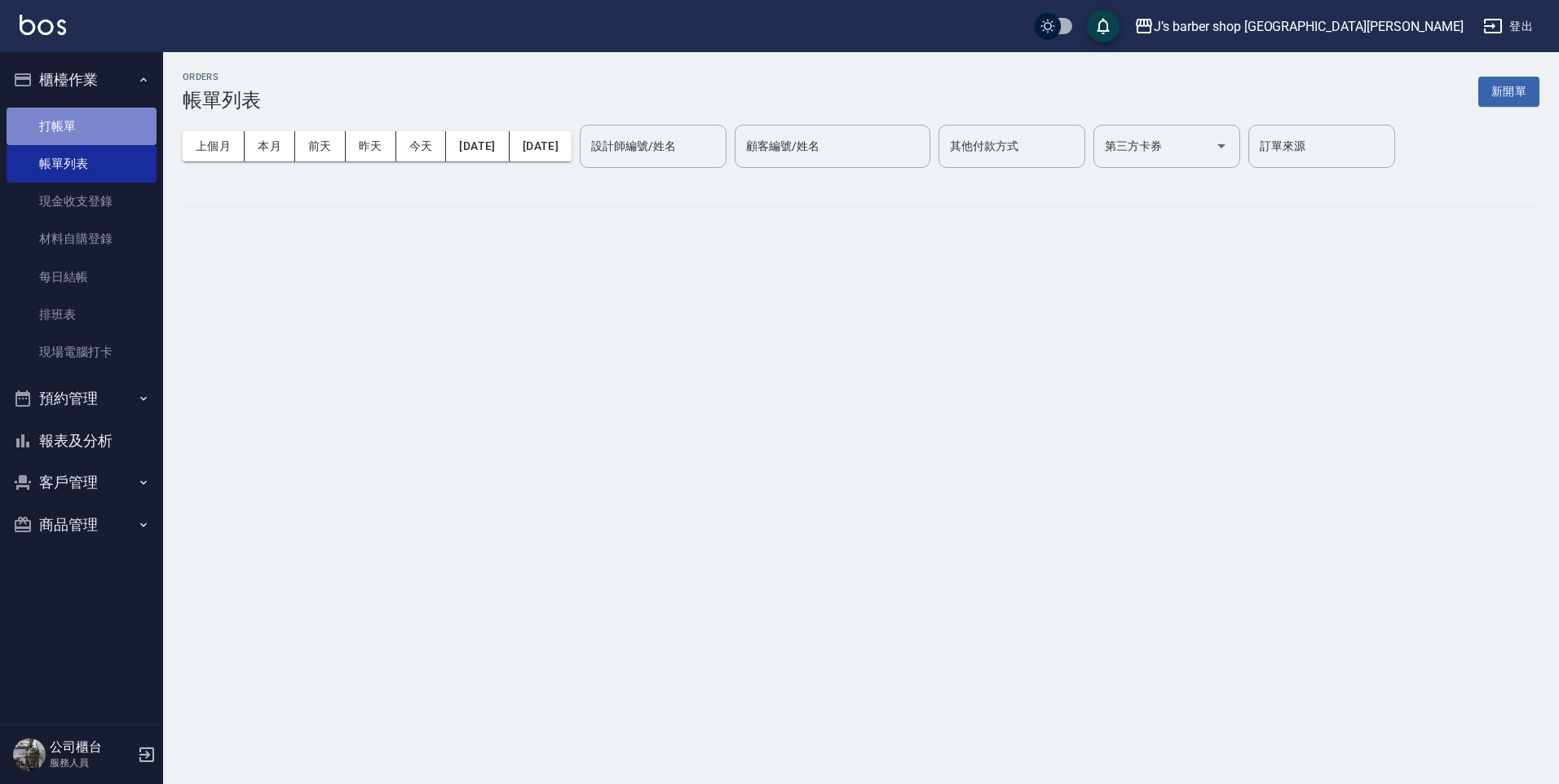
click at [117, 125] on link "打帳單" at bounding box center [82, 126] width 150 height 38
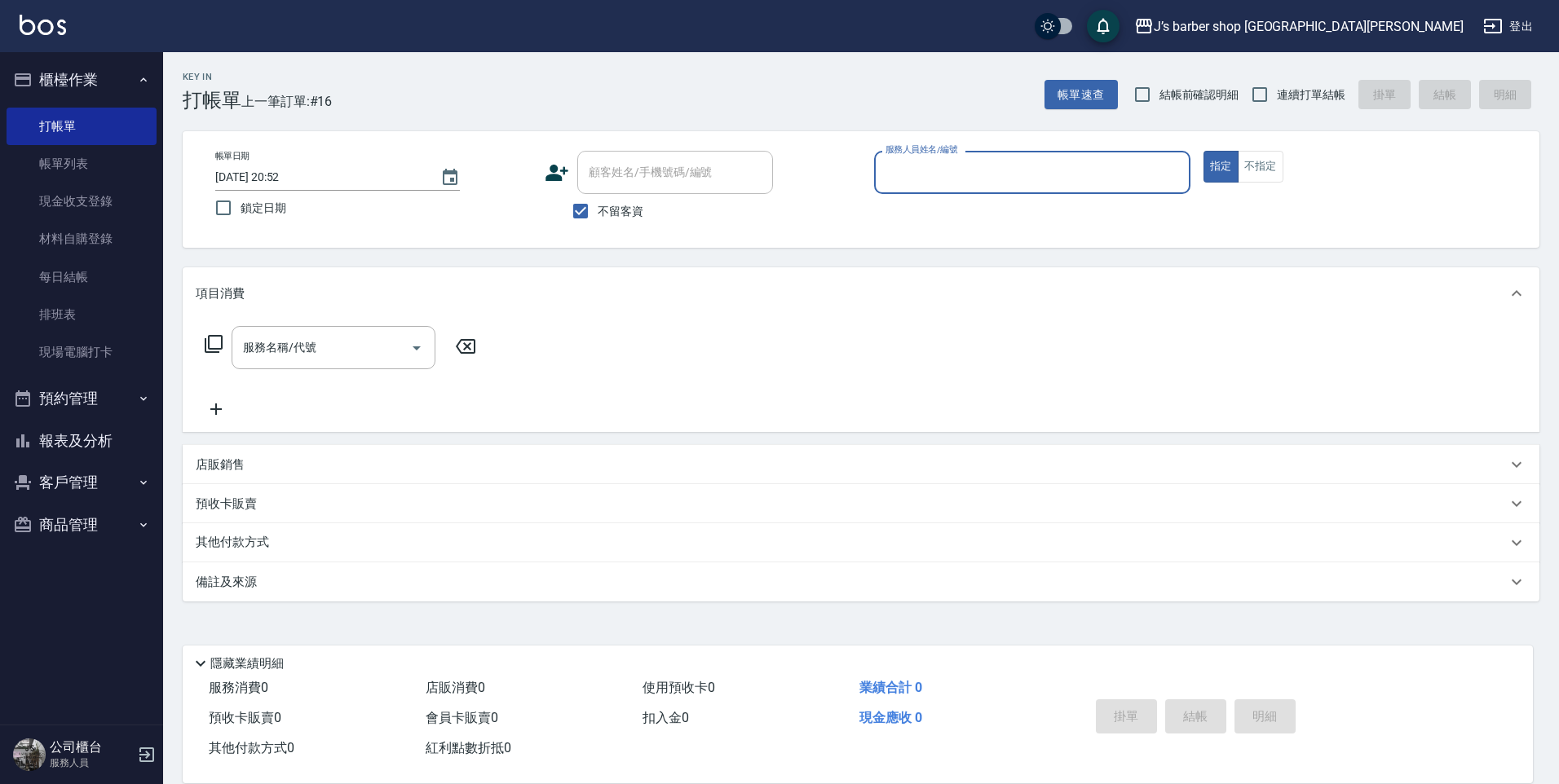
drag, startPoint x: 282, startPoint y: 171, endPoint x: 467, endPoint y: 174, distance: 185.0
click at [282, 171] on input "[DATE] 20:52" at bounding box center [320, 178] width 209 height 27
type input "[DATE] 04:52"
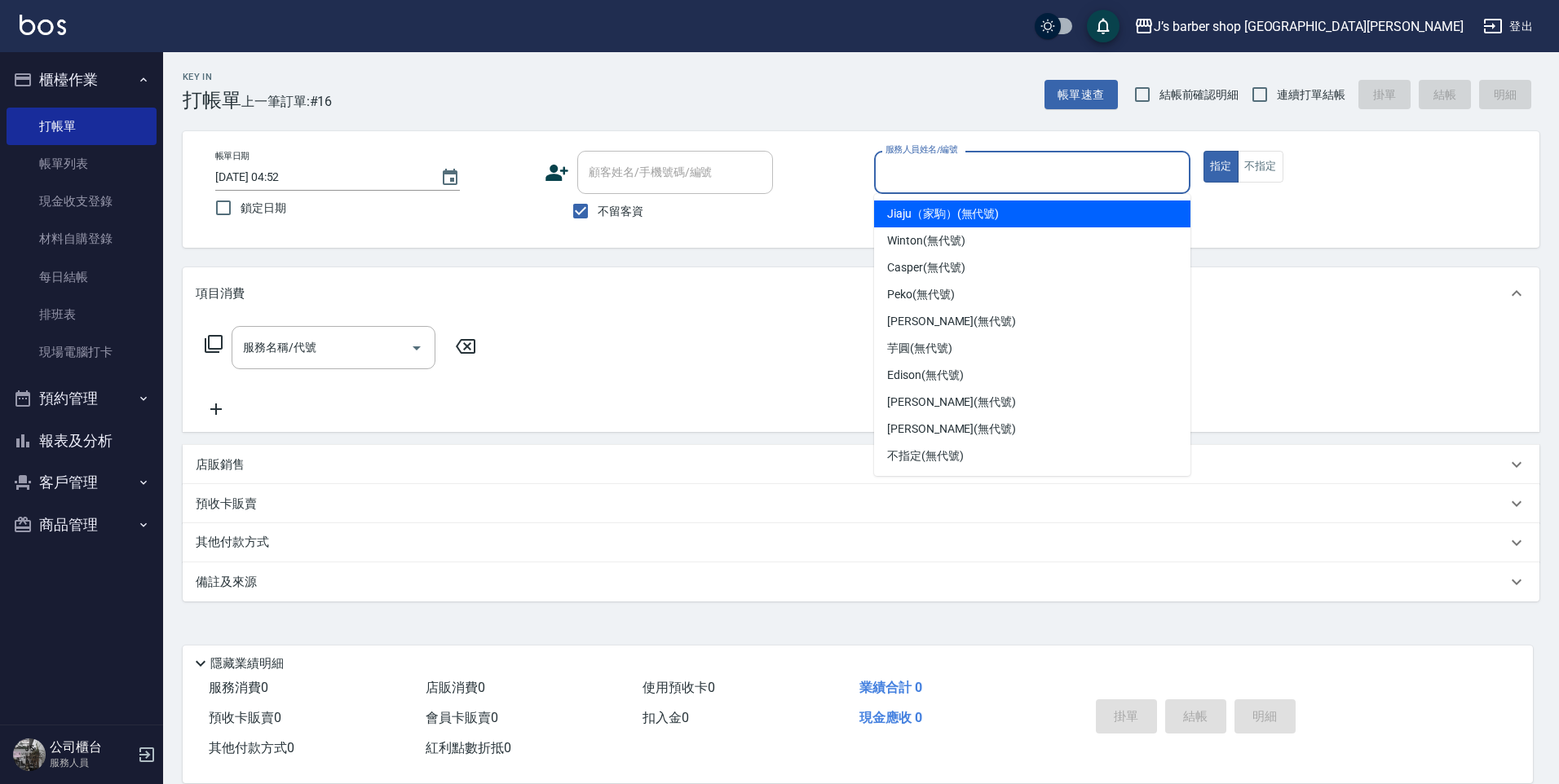
click at [948, 181] on input "服務人員姓名/編號" at bounding box center [1032, 173] width 302 height 29
click at [916, 224] on div "Jiaju（家駒） (無代號)" at bounding box center [1033, 214] width 317 height 27
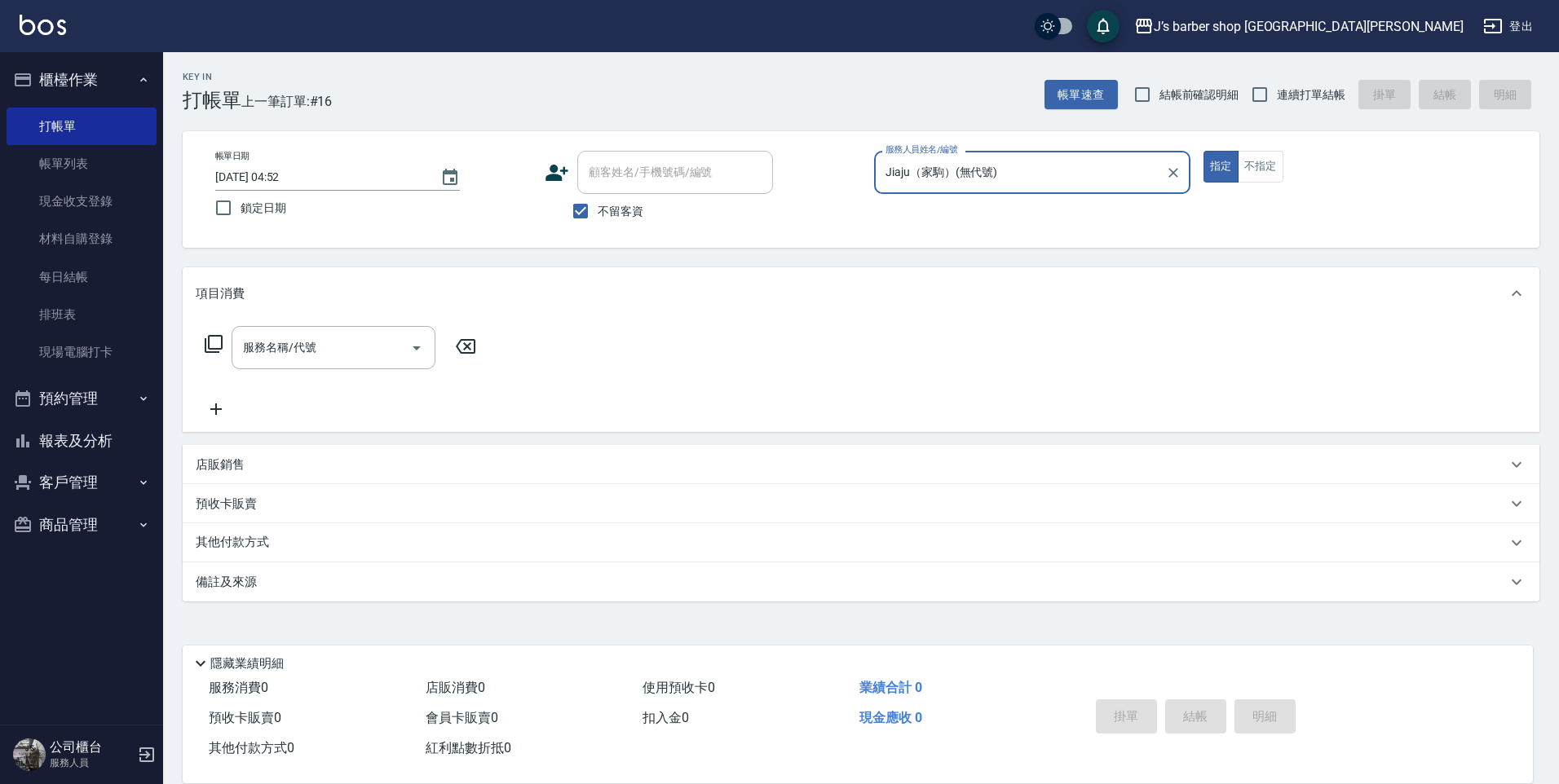
click at [926, 191] on div "Jiaju（家駒）(無代號) 服務人員姓名/編號" at bounding box center [1033, 172] width 317 height 43
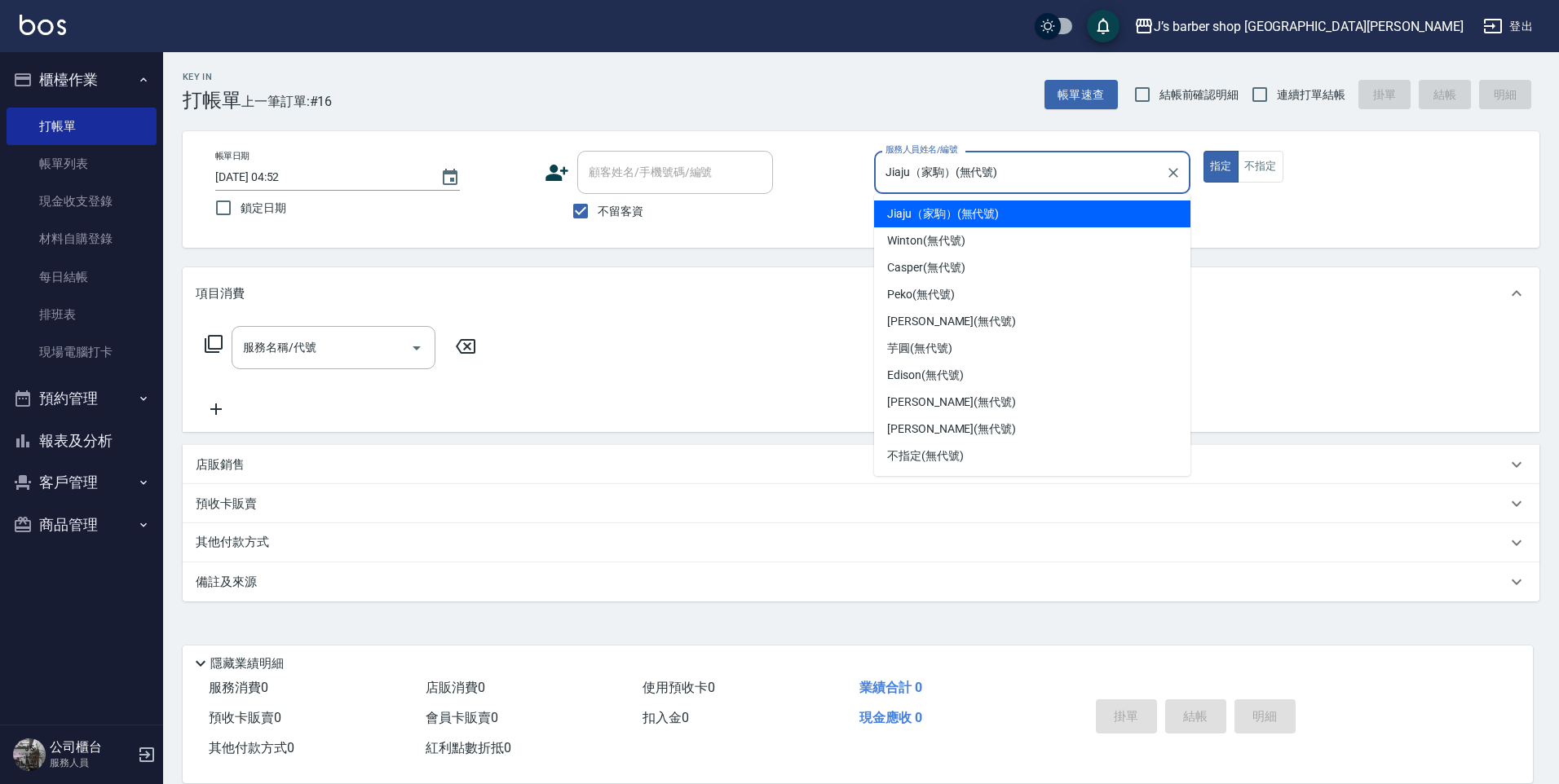
click at [912, 225] on div "Jiaju（家駒） (無代號)" at bounding box center [1033, 214] width 317 height 27
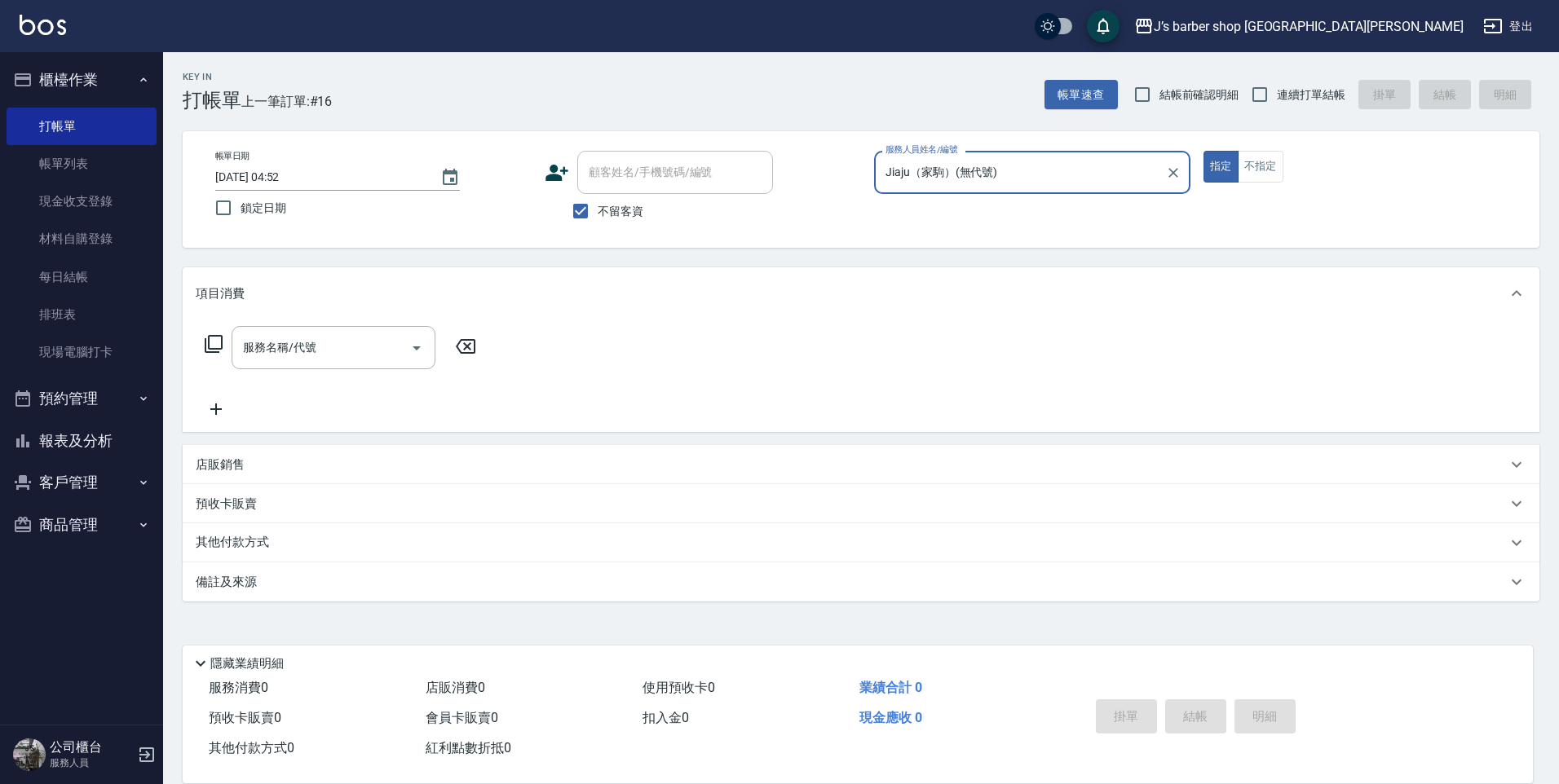
click at [936, 184] on input "Jiaju（家駒）(無代號)" at bounding box center [1019, 173] width 277 height 29
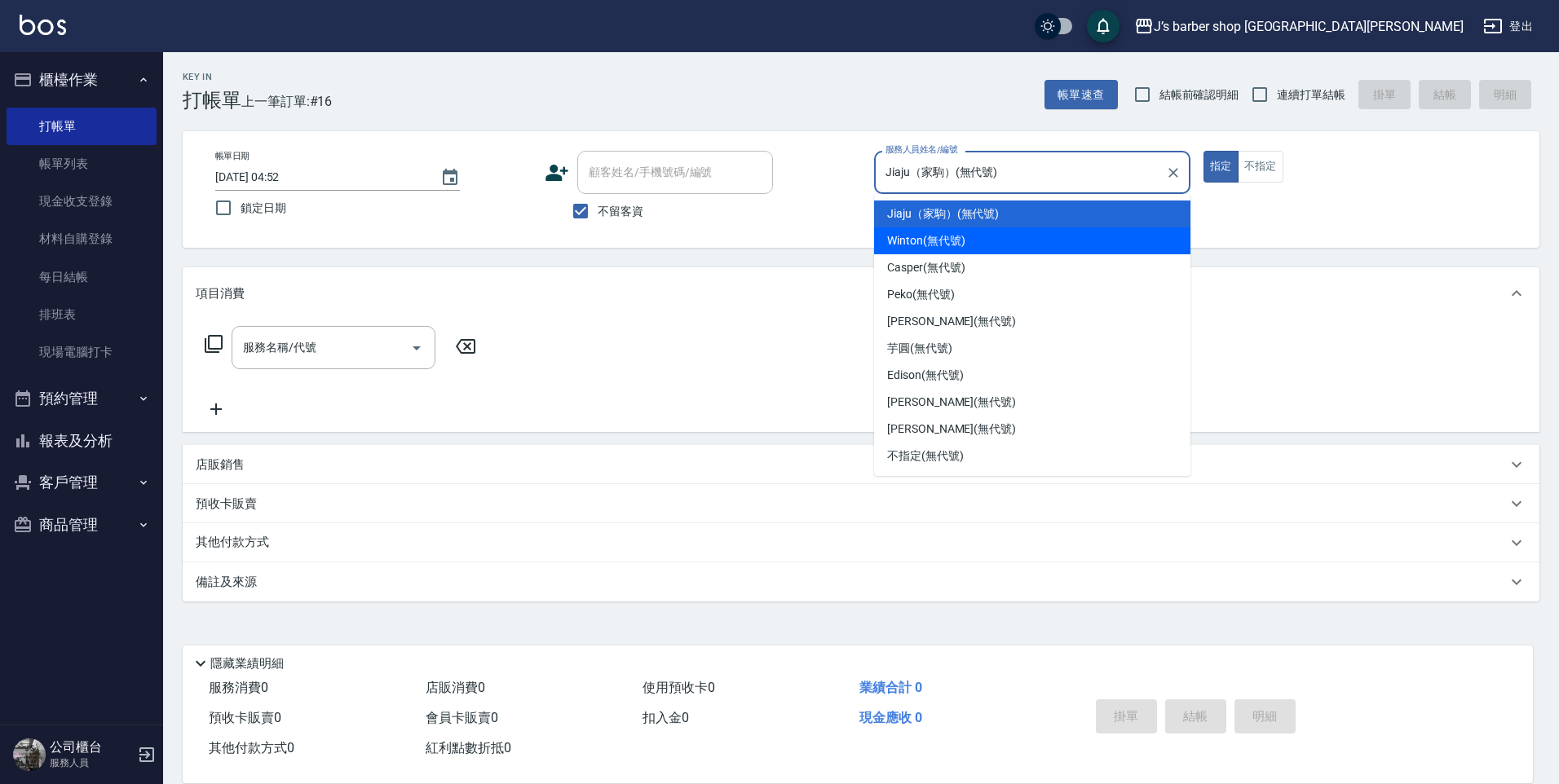
click at [908, 243] on span "Winton (無代號)" at bounding box center [926, 241] width 77 height 17
type input "Winton(無代號)"
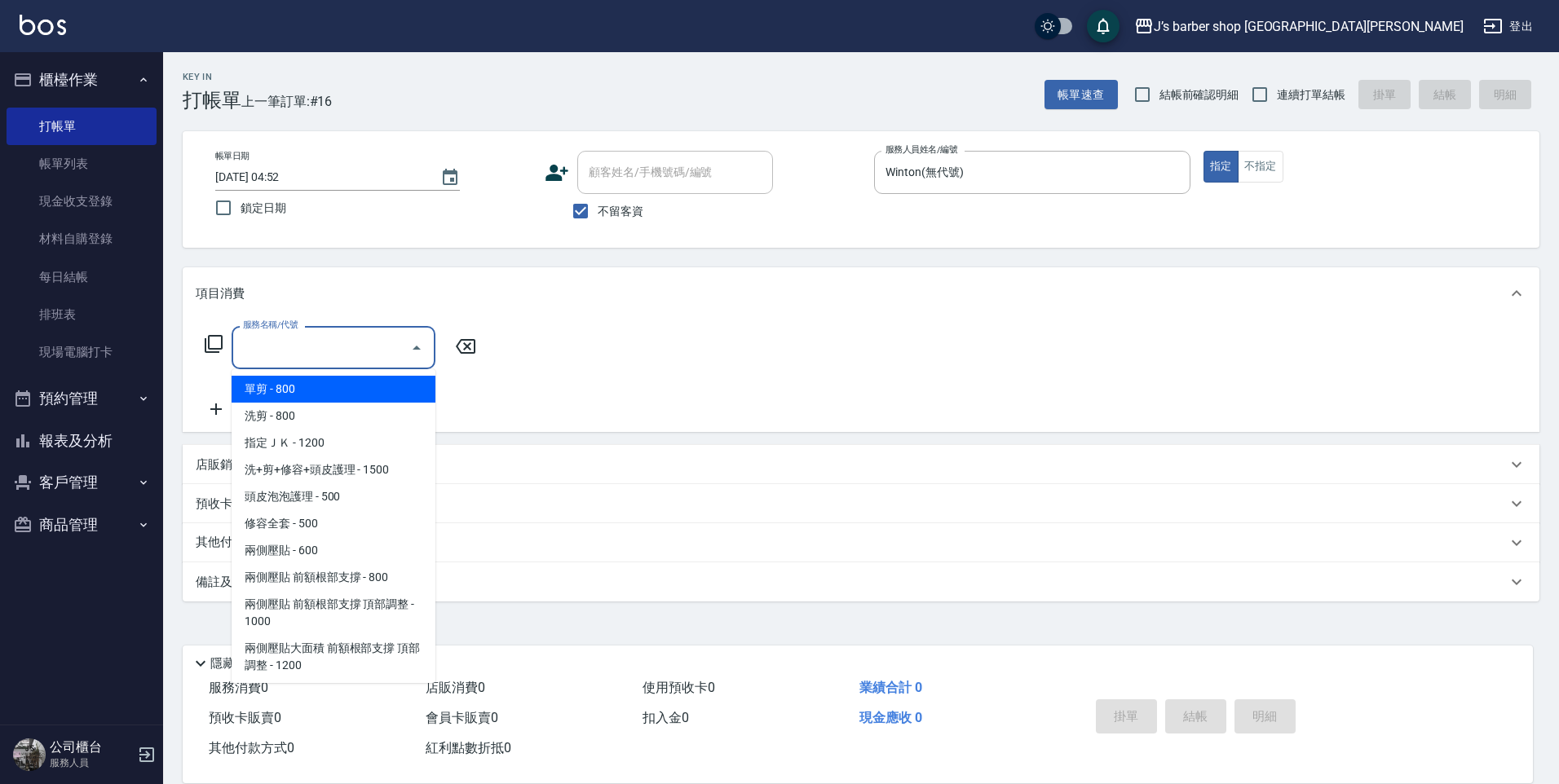
click at [355, 348] on input "服務名稱/代號" at bounding box center [322, 348] width 165 height 29
click at [340, 402] on span "單剪 - 800" at bounding box center [334, 389] width 204 height 27
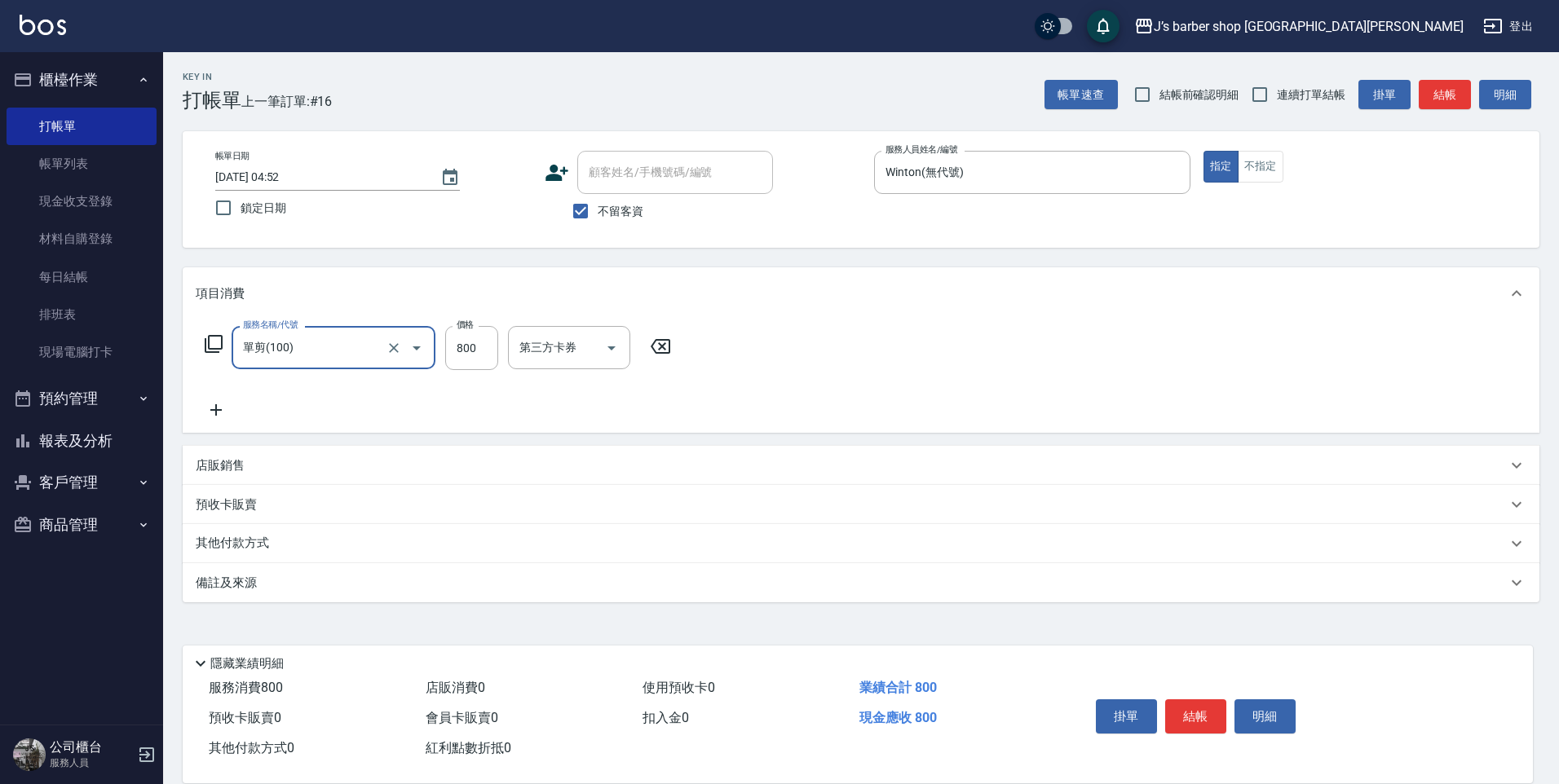
click at [357, 355] on input "單剪(100)" at bounding box center [311, 348] width 143 height 29
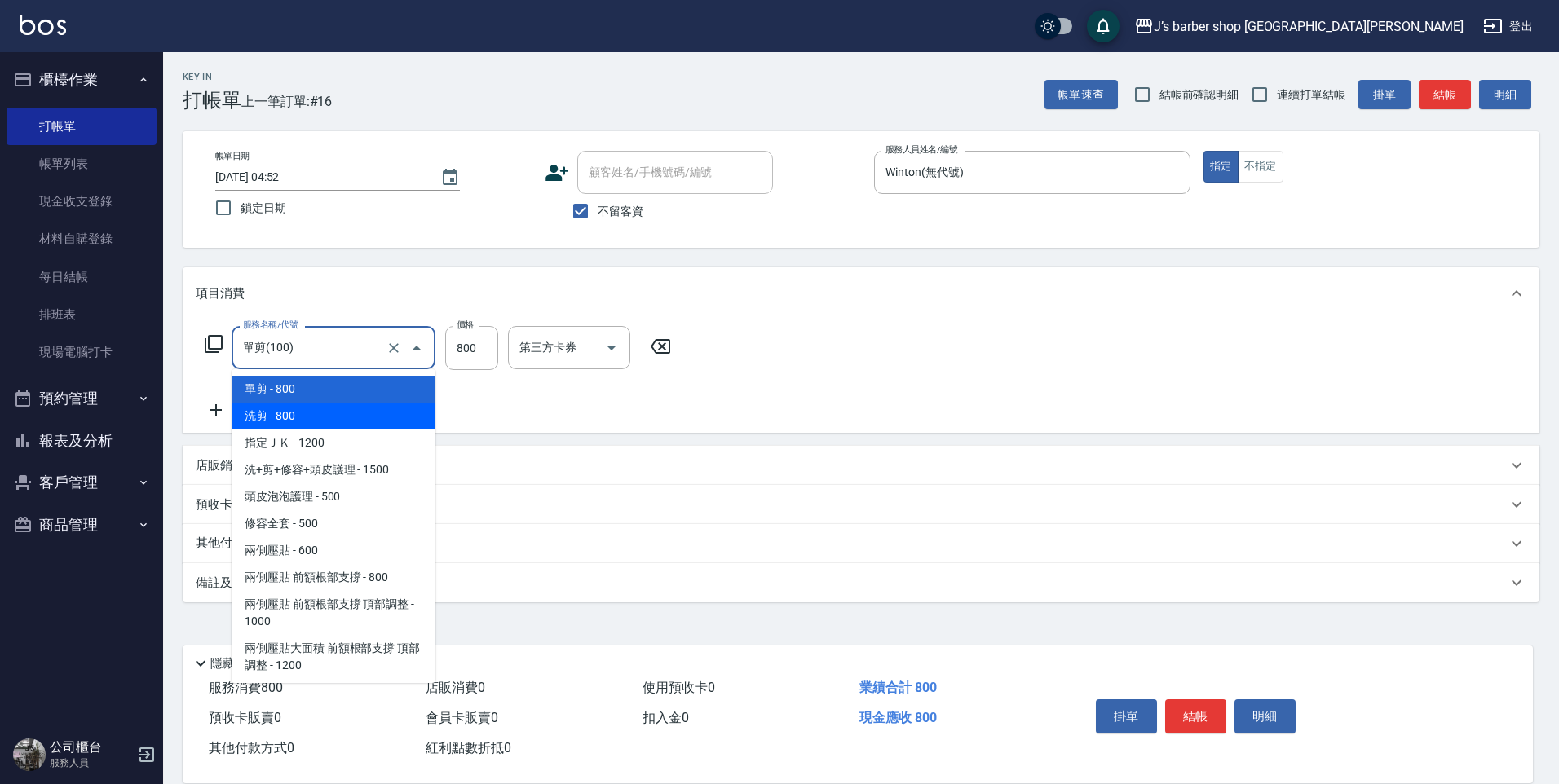
click at [342, 421] on span "洗剪 - 800" at bounding box center [334, 416] width 204 height 27
type input "洗剪(101)"
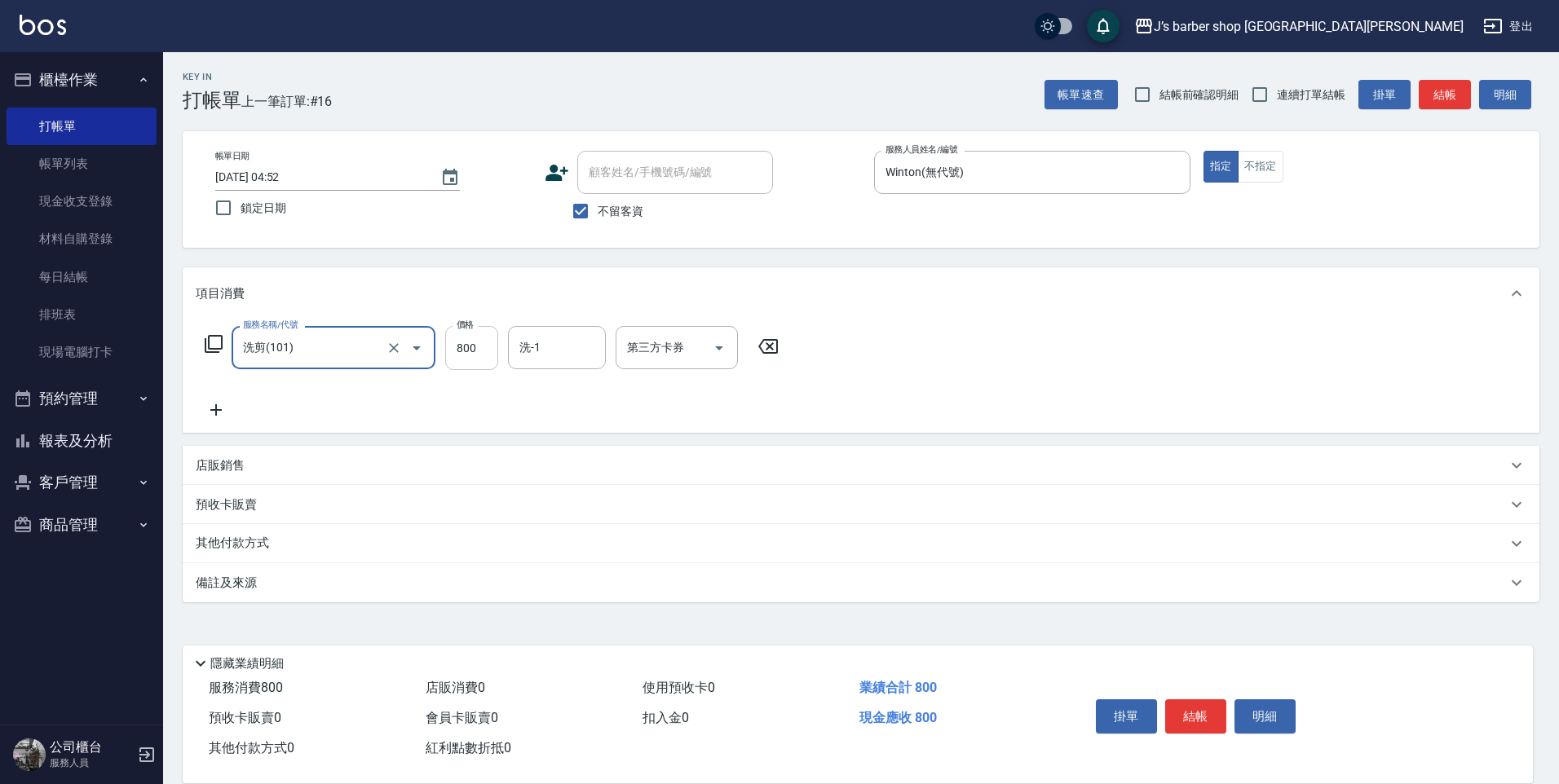
click at [475, 339] on input "800" at bounding box center [472, 348] width 53 height 44
type input "700"
click at [570, 337] on input "洗-1" at bounding box center [557, 348] width 83 height 29
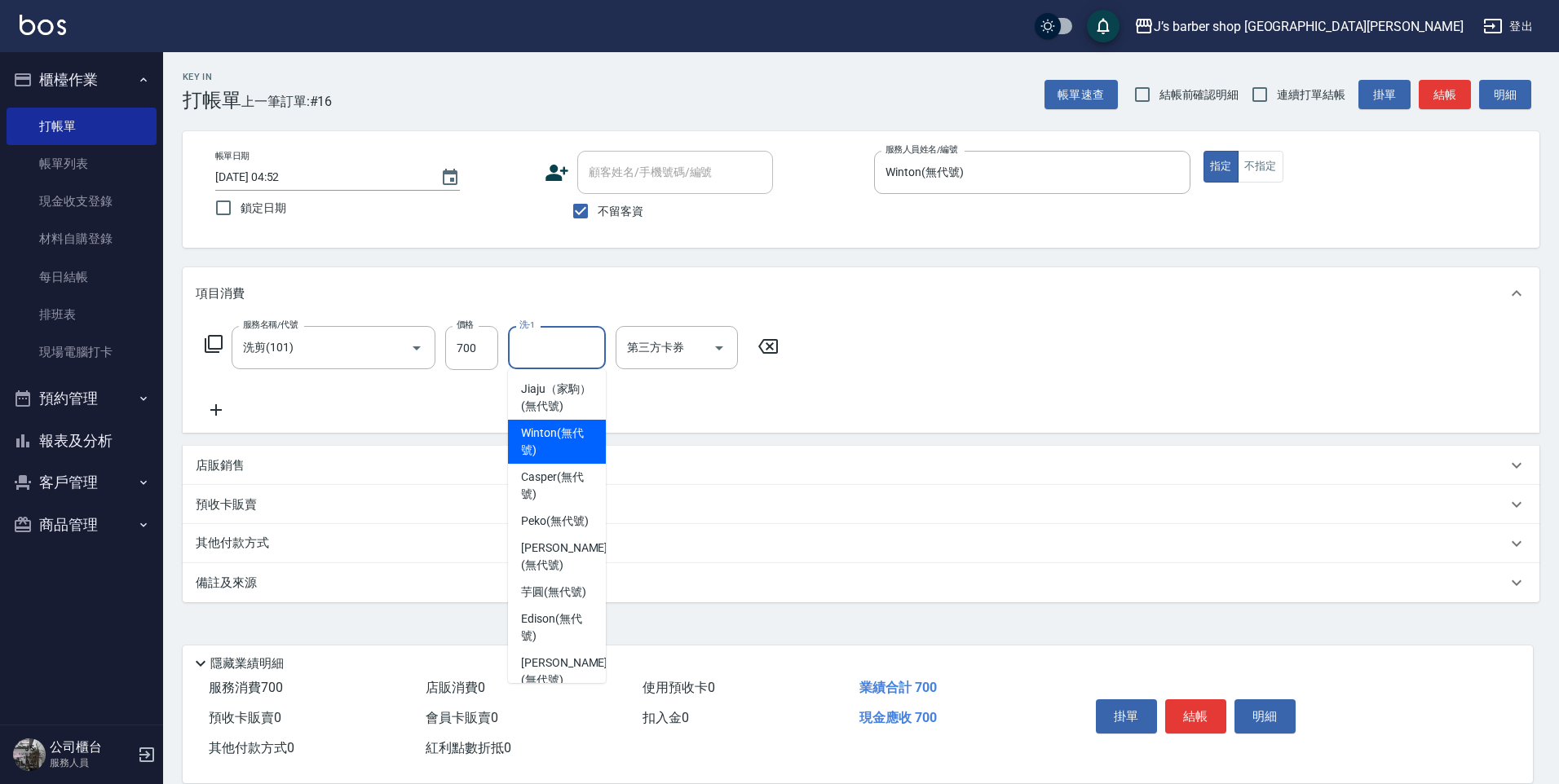
click at [558, 443] on span "Winton (無代號)" at bounding box center [557, 441] width 72 height 35
type input "Winton(無代號)"
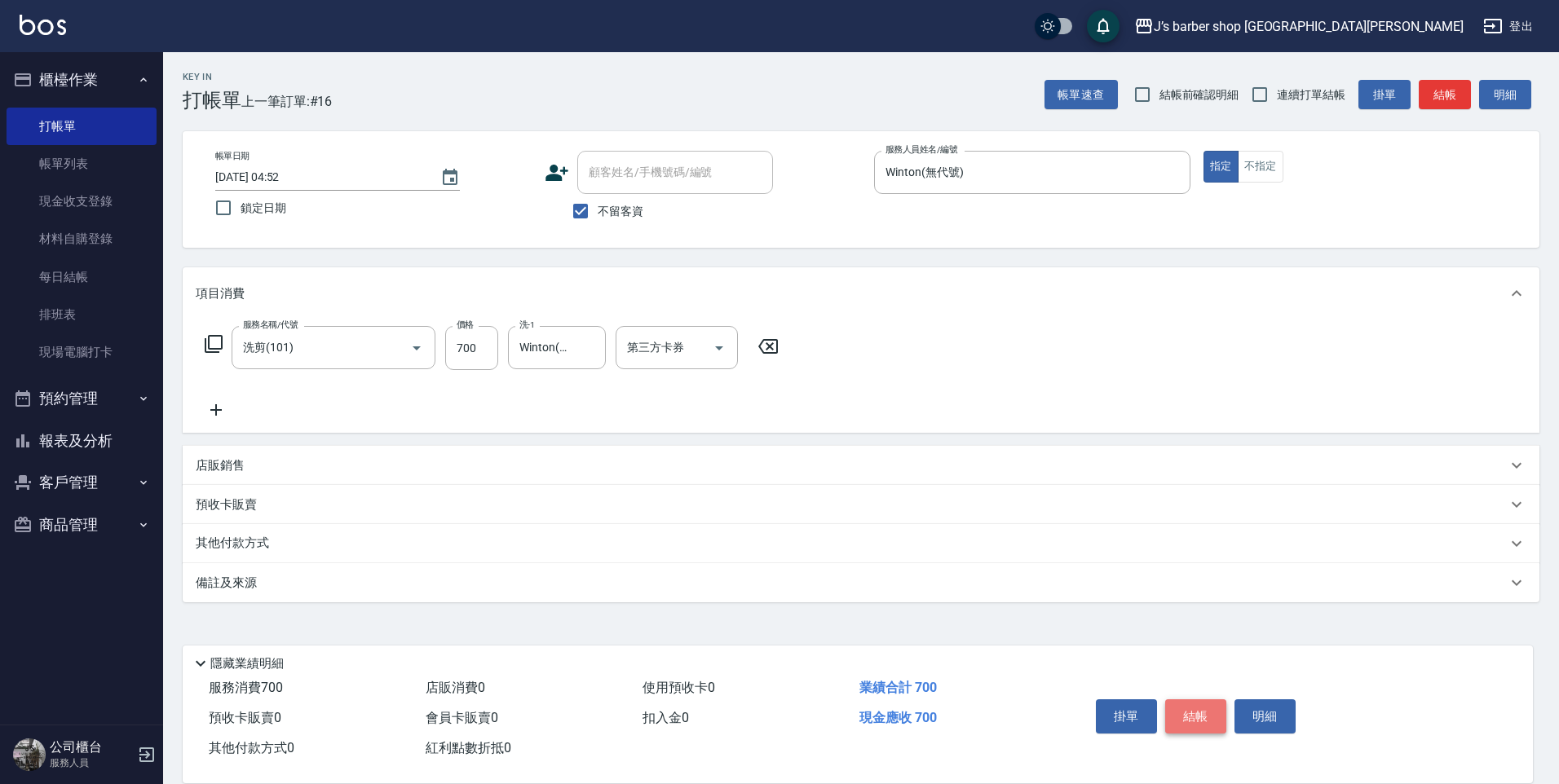
click at [1193, 702] on button "結帳" at bounding box center [1195, 717] width 61 height 35
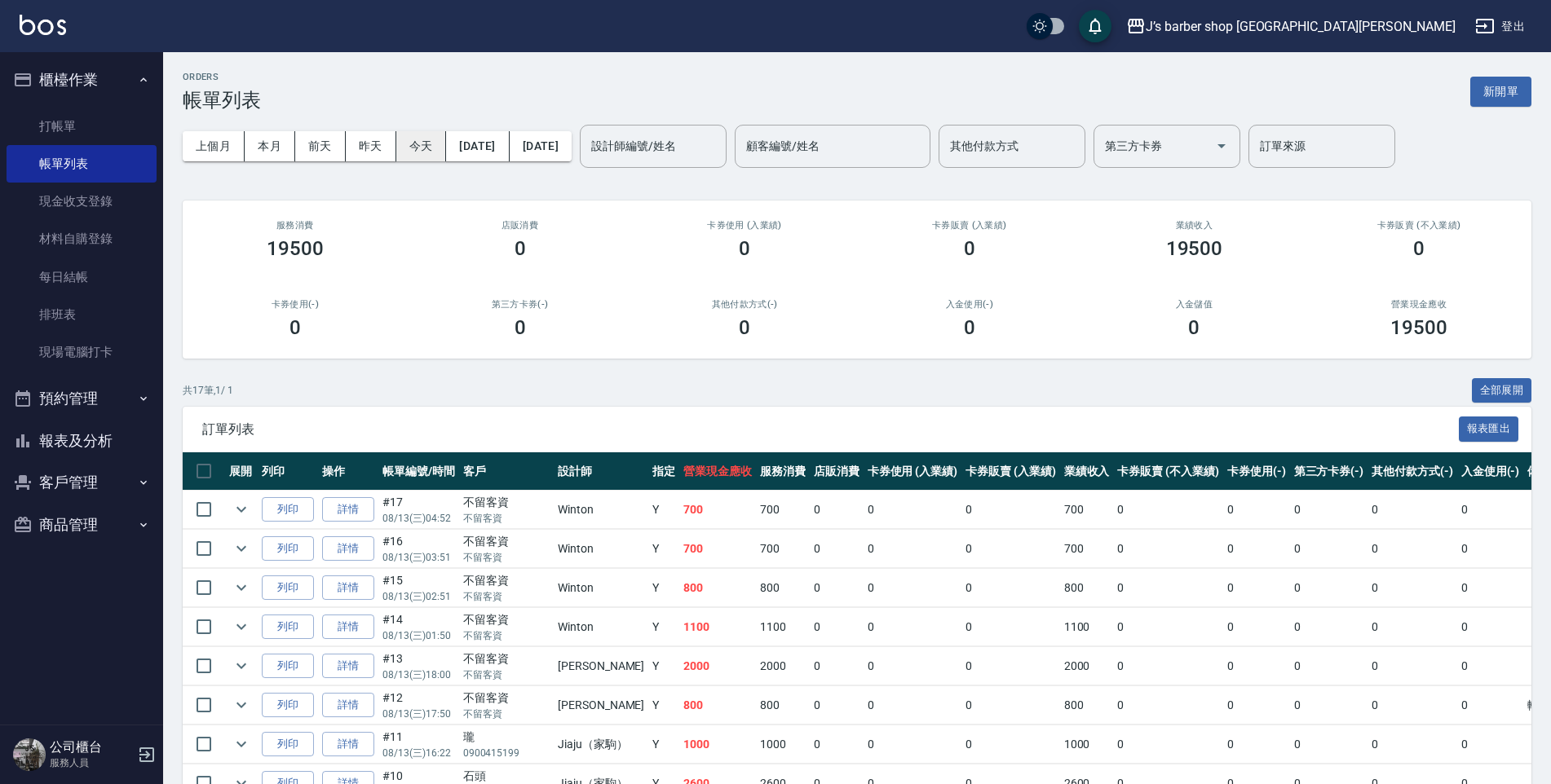
click at [432, 140] on button "今天" at bounding box center [421, 147] width 51 height 30
click at [702, 143] on input "設計師編號/姓名" at bounding box center [653, 147] width 132 height 29
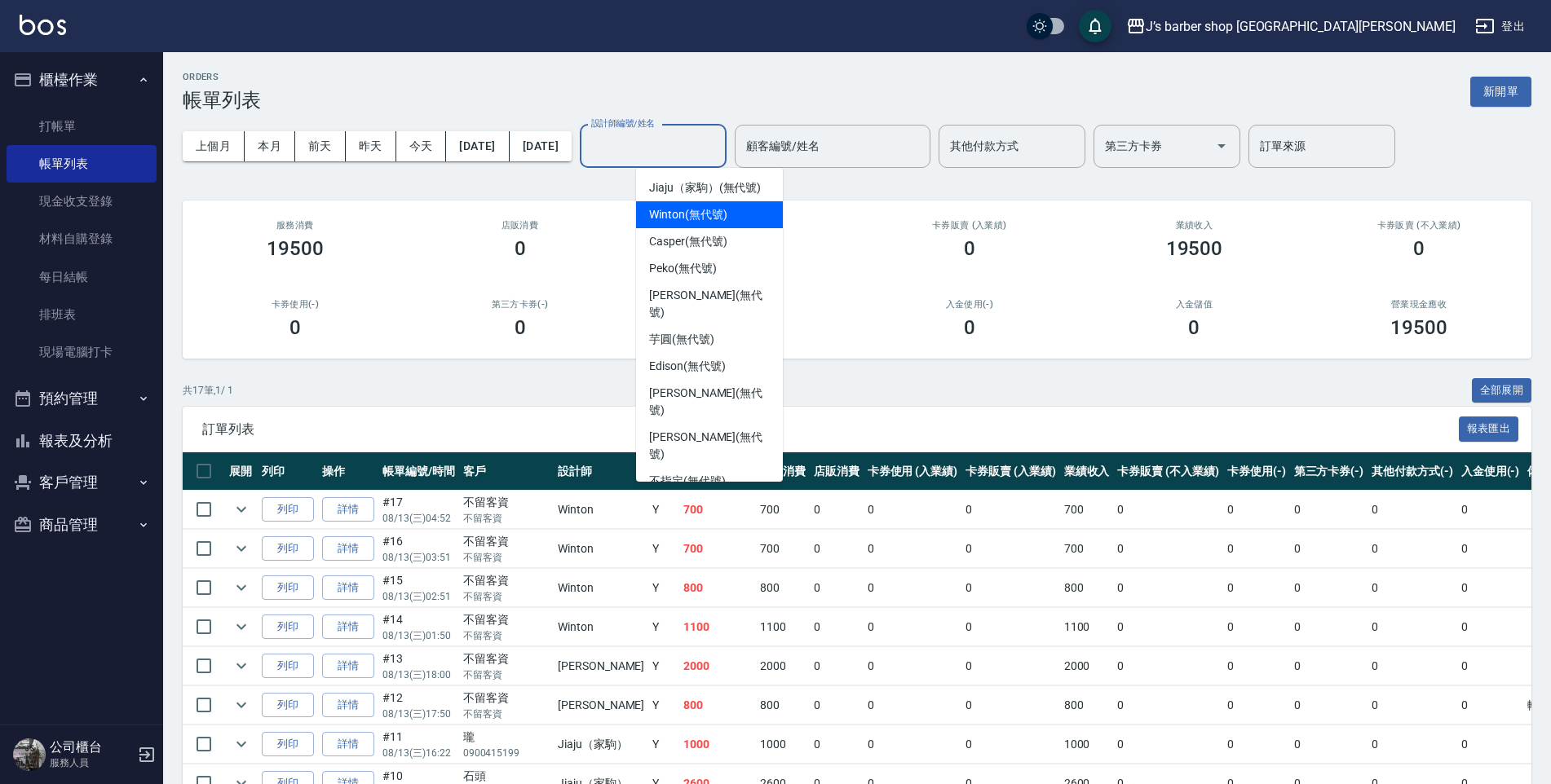
click at [675, 215] on span "Winton (無代號)" at bounding box center [688, 215] width 78 height 17
type input "Winton(無代號)"
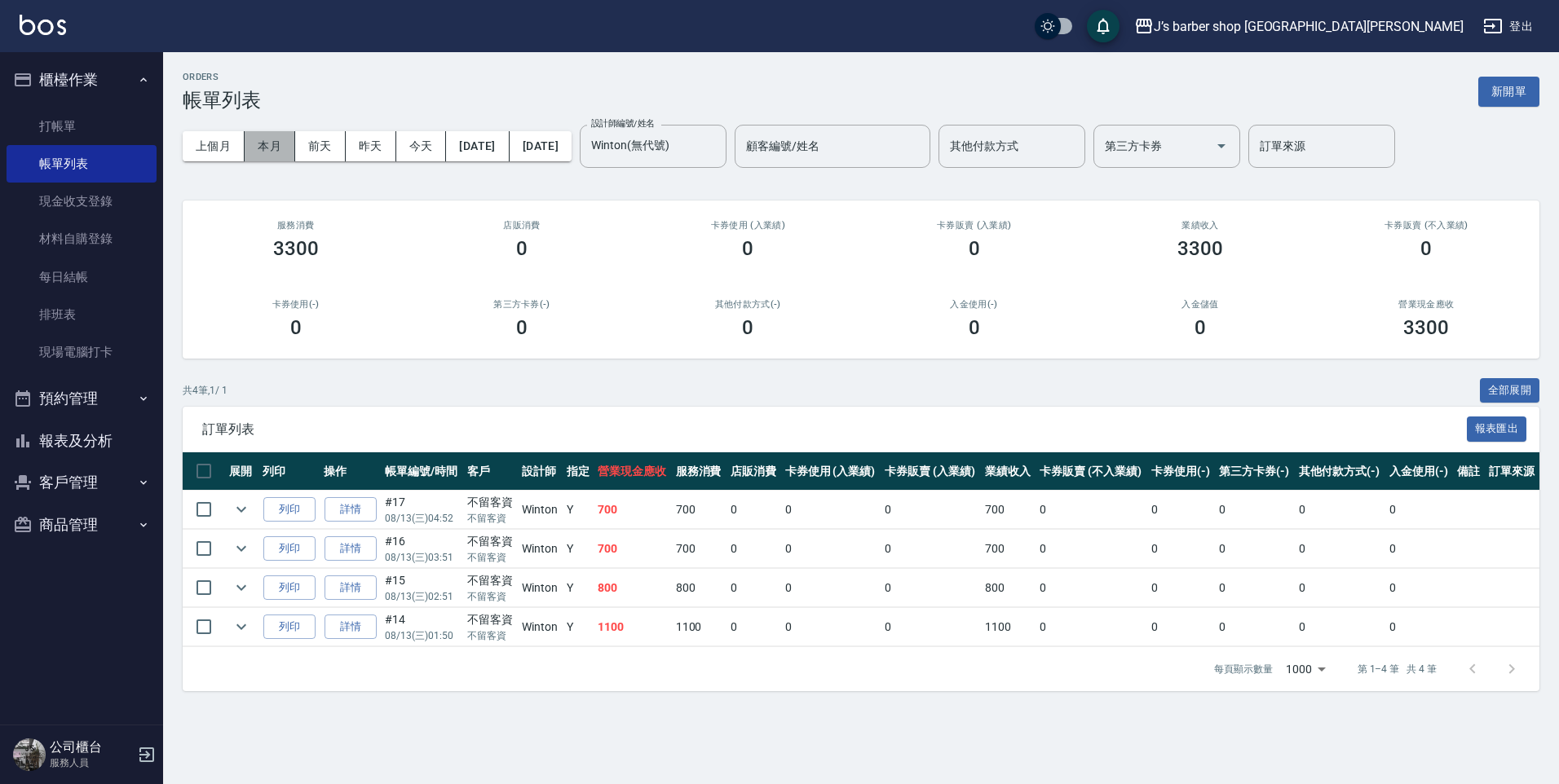
click at [256, 153] on button "本月" at bounding box center [270, 147] width 51 height 30
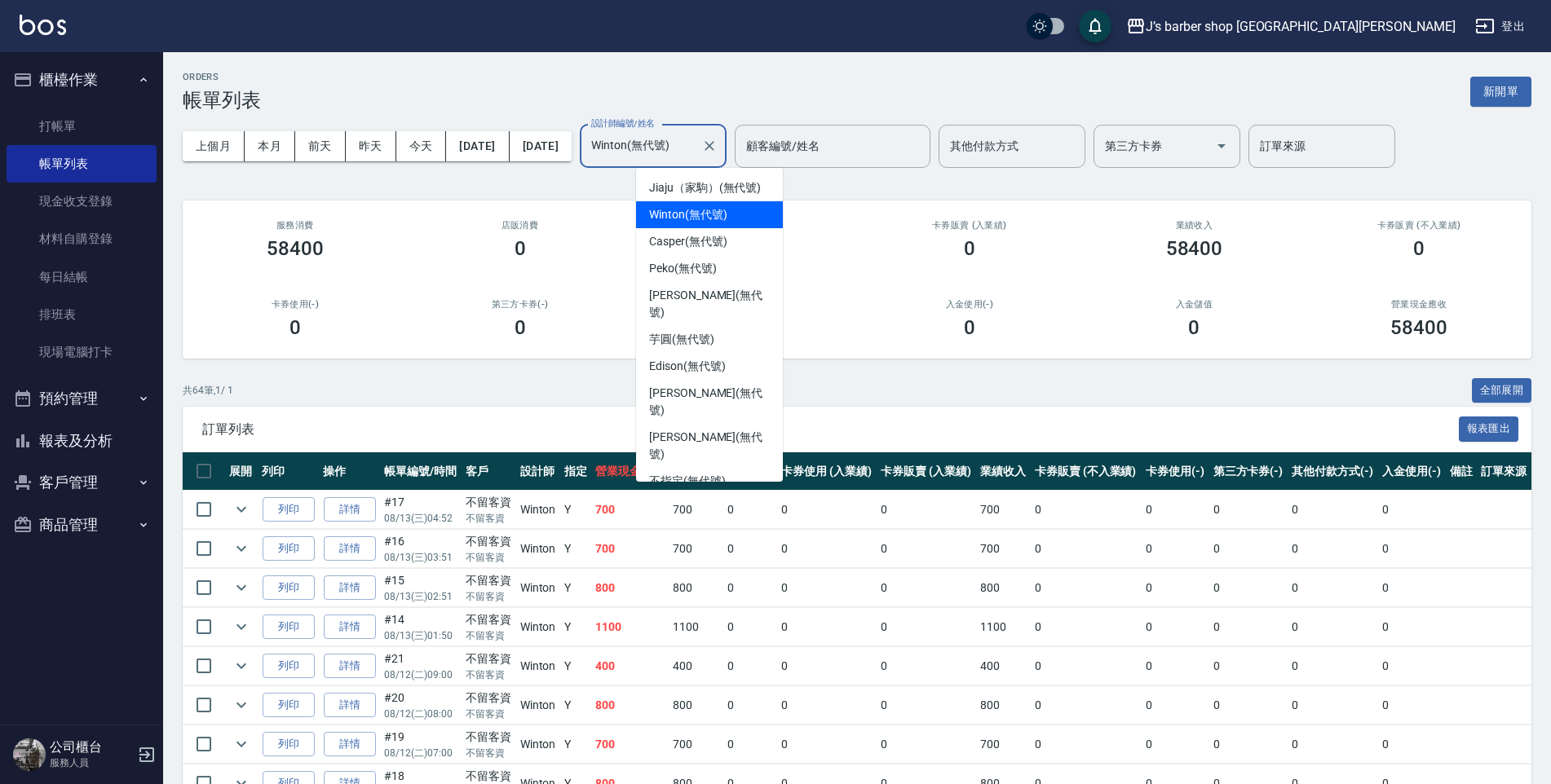
click at [691, 149] on input "Winton(無代號)" at bounding box center [641, 147] width 108 height 29
click at [854, 318] on div "其他付款方式(-) 0" at bounding box center [744, 319] width 225 height 79
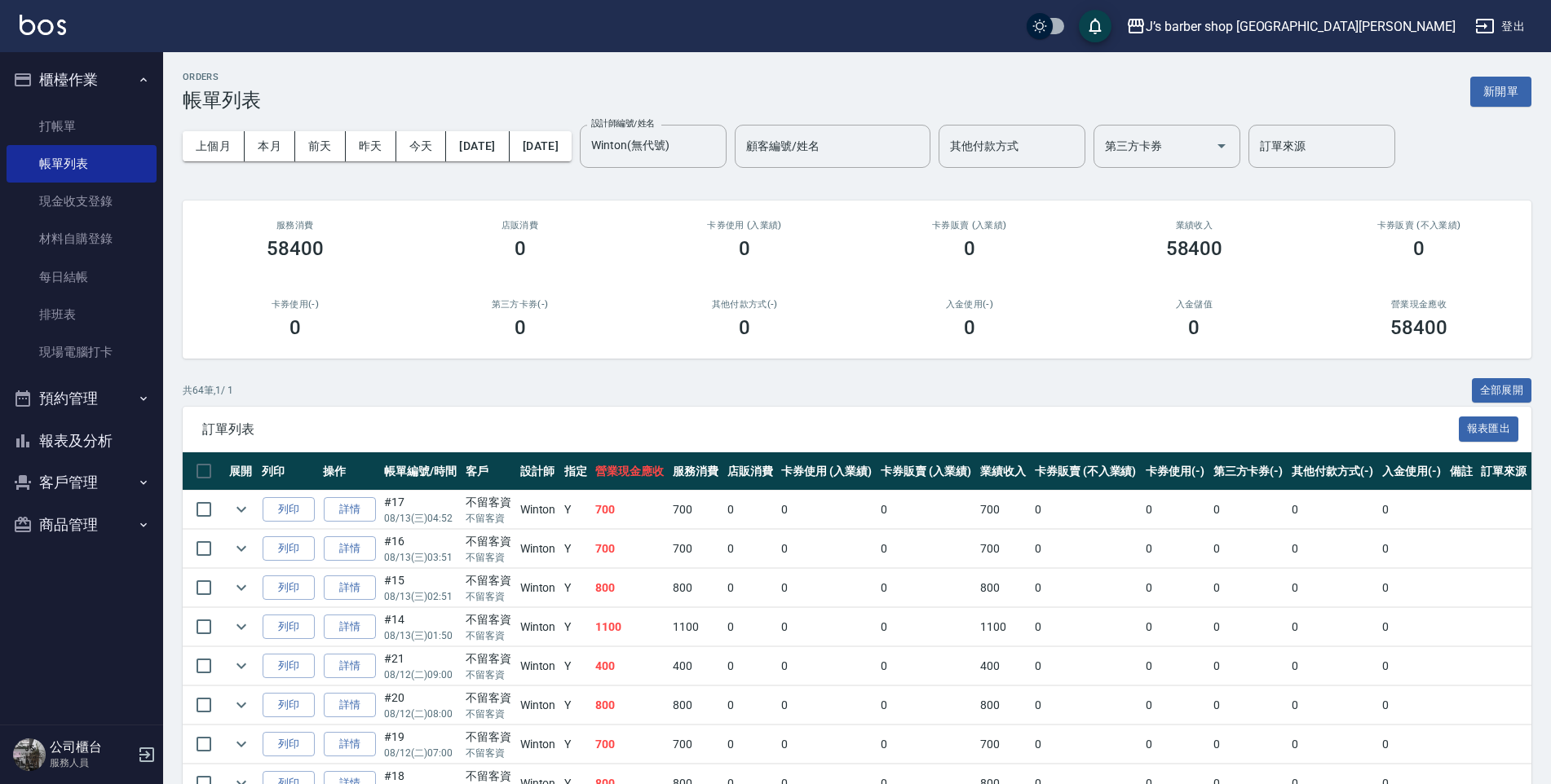
drag, startPoint x: 1040, startPoint y: 394, endPoint x: 1378, endPoint y: 191, distance: 394.3
click at [1040, 394] on div "共 64 筆, 1 / 1 全部展開" at bounding box center [857, 391] width 1349 height 25
